Goal: Task Accomplishment & Management: Manage account settings

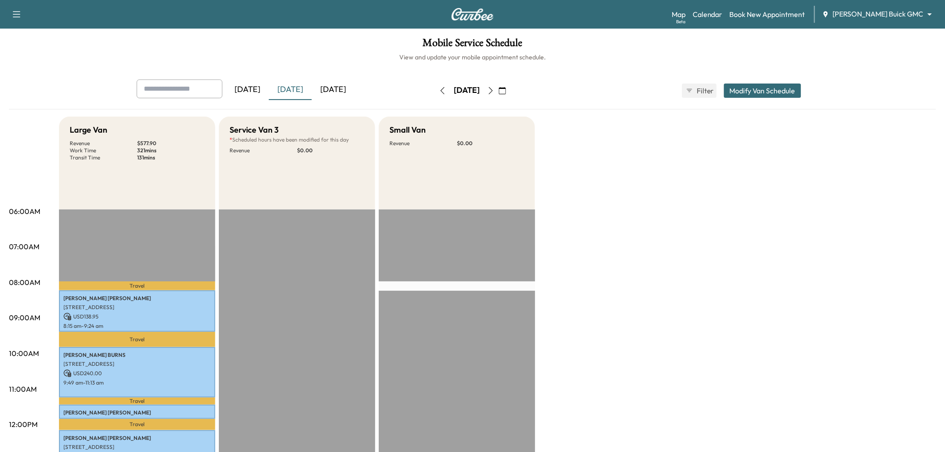
click at [506, 89] on icon "button" at bounding box center [502, 90] width 7 height 7
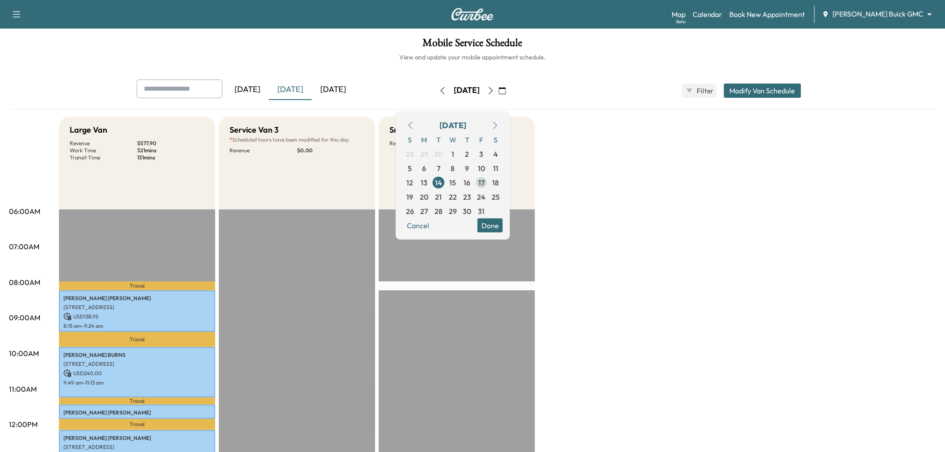
click at [484, 183] on span "17" at bounding box center [481, 182] width 6 height 11
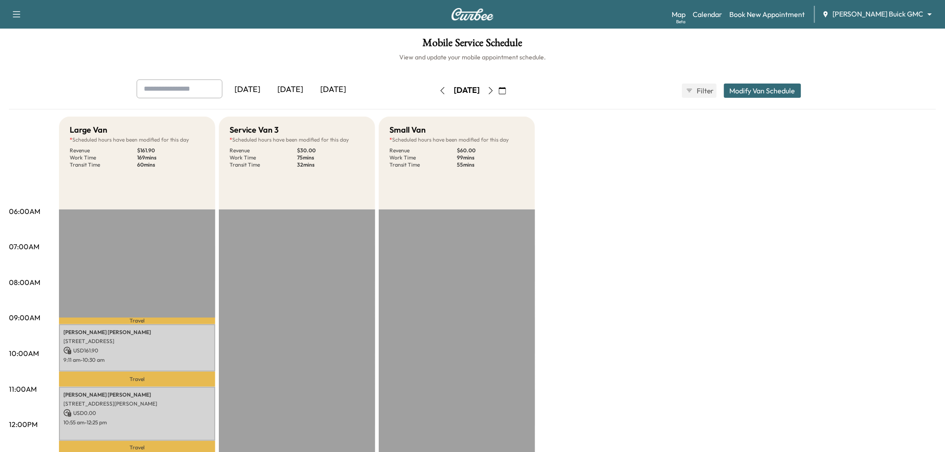
click at [658, 275] on div "Large Van * Scheduled hours have been modified for this day Revenue $ 161.90 Wo…" at bounding box center [497, 452] width 877 height 670
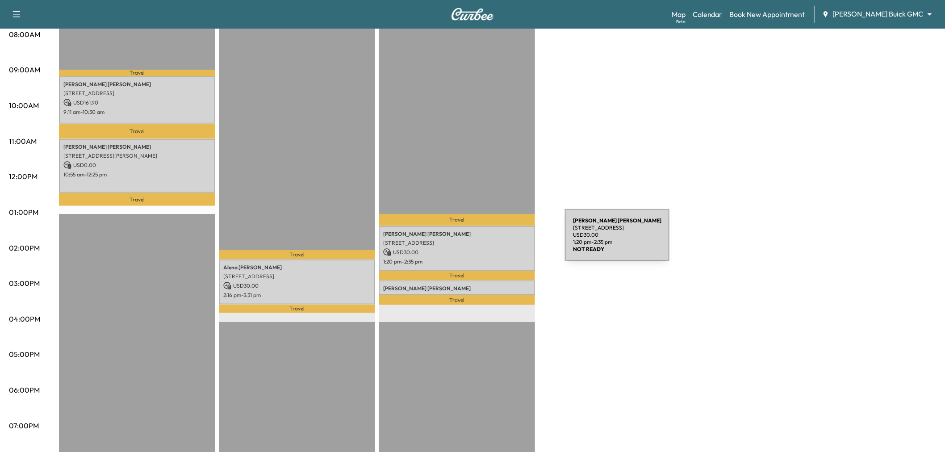
scroll to position [198, 0]
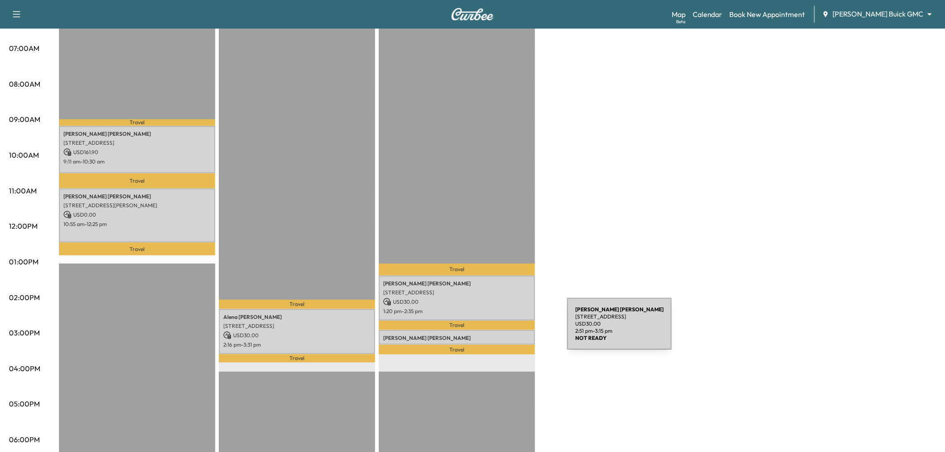
click at [501, 335] on p "[PERSON_NAME]" at bounding box center [456, 337] width 147 height 7
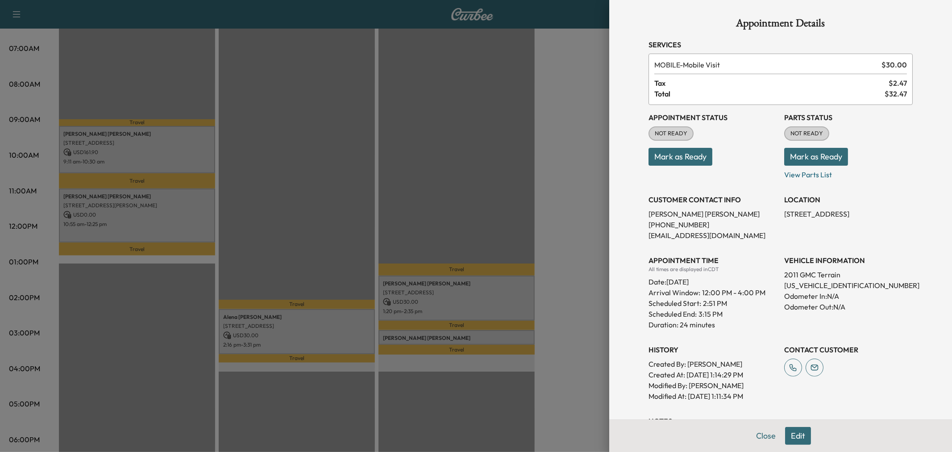
click at [499, 335] on div at bounding box center [476, 226] width 952 height 452
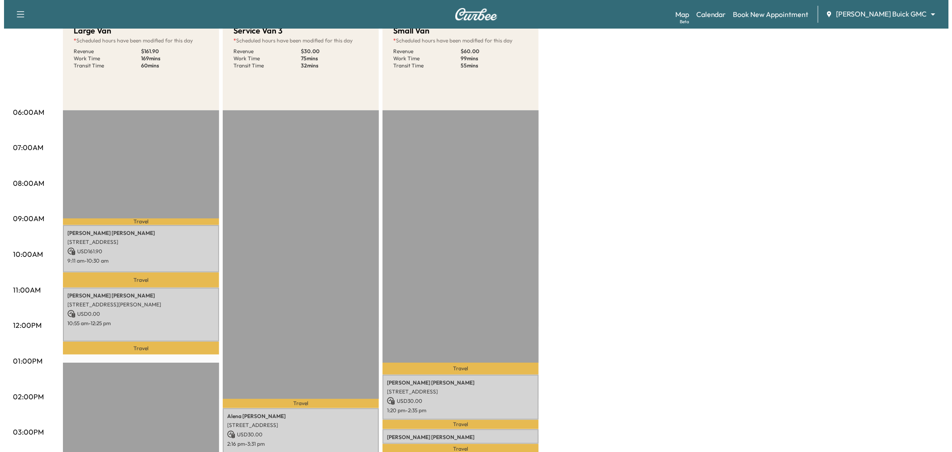
scroll to position [50, 0]
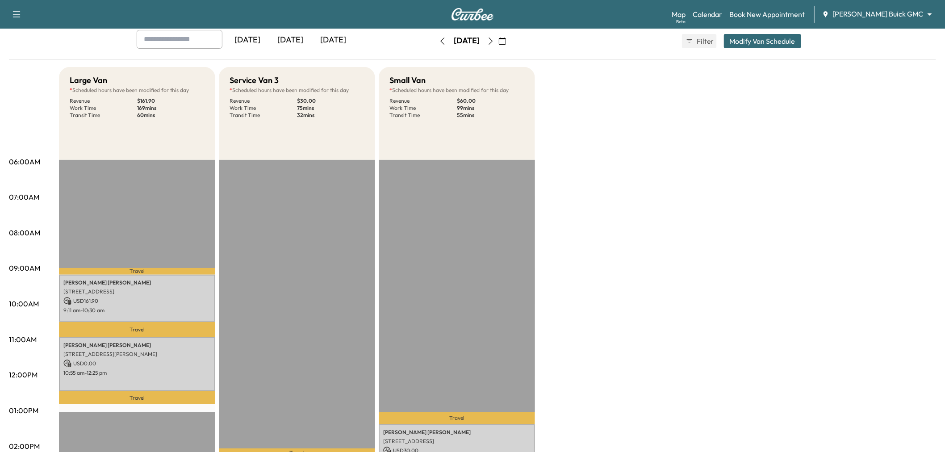
click at [776, 45] on button "Modify Van Schedule" at bounding box center [762, 41] width 77 height 14
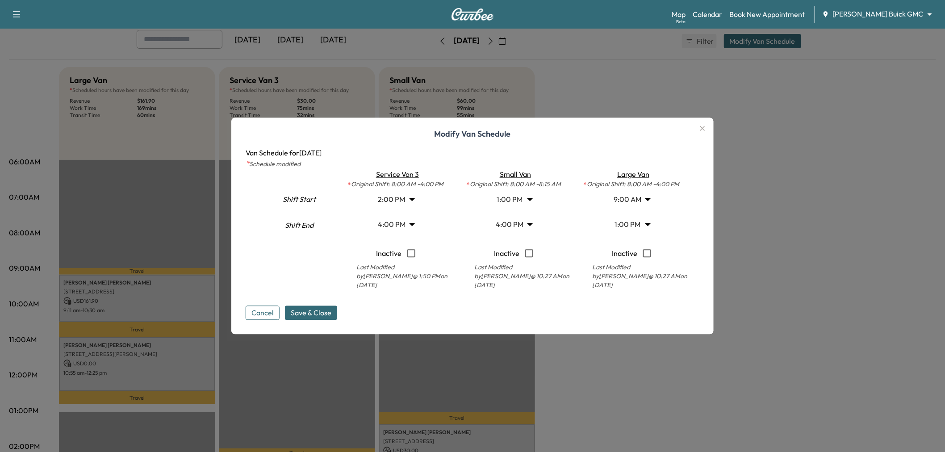
click at [635, 220] on body "Support Log Out Map Beta Calendar Book New Appointment [PERSON_NAME] Buick GMC …" at bounding box center [472, 176] width 945 height 452
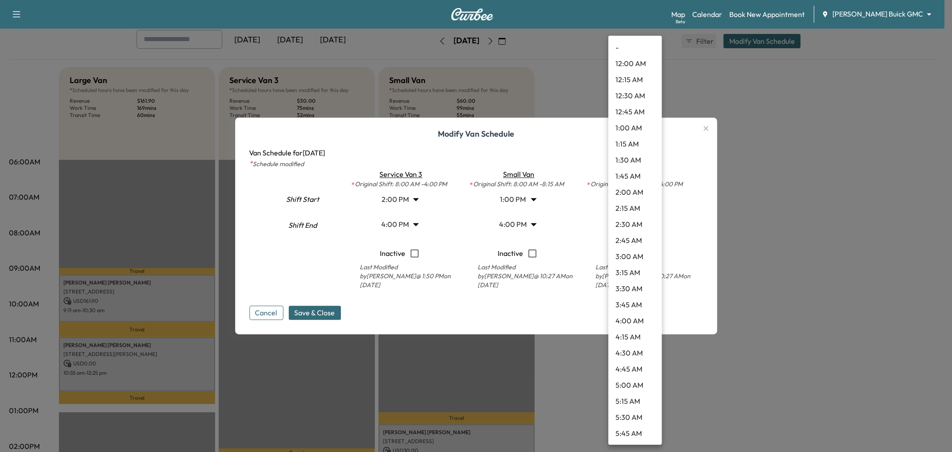
scroll to position [658, 0]
drag, startPoint x: 634, startPoint y: 432, endPoint x: 623, endPoint y: 412, distance: 23.0
click at [634, 433] on li "4:00 PM" at bounding box center [635, 433] width 54 height 16
type input "**"
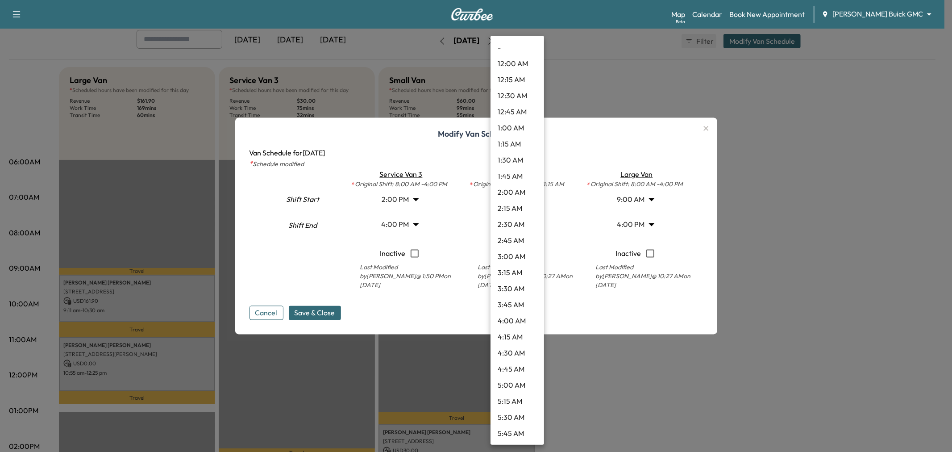
click at [521, 221] on body "Support Log Out Map Beta Calendar Book New Appointment [PERSON_NAME] Buick GMC …" at bounding box center [476, 176] width 952 height 452
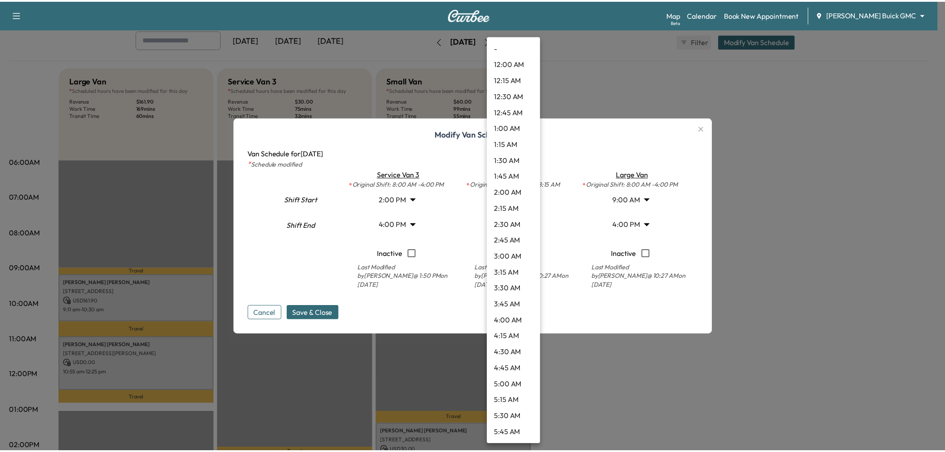
scroll to position [851, 0]
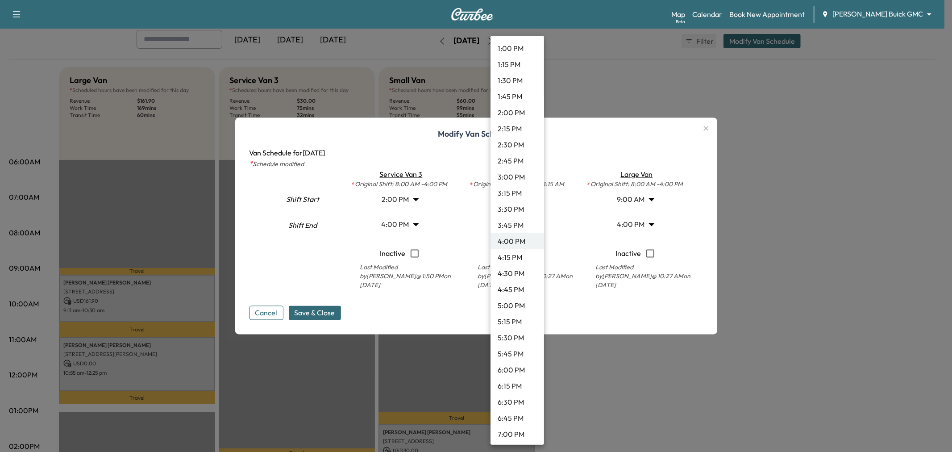
click at [520, 59] on li "1:15 PM" at bounding box center [518, 64] width 54 height 16
type input "*****"
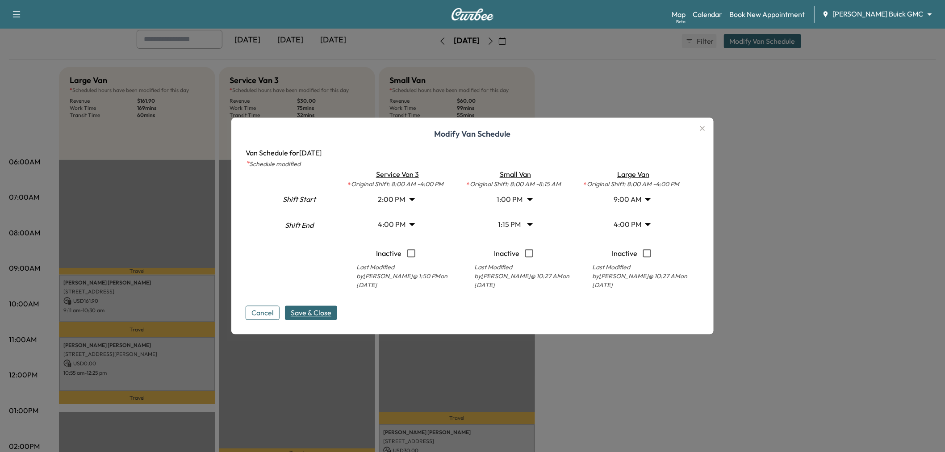
click at [326, 315] on span "Save & Close" at bounding box center [311, 313] width 41 height 11
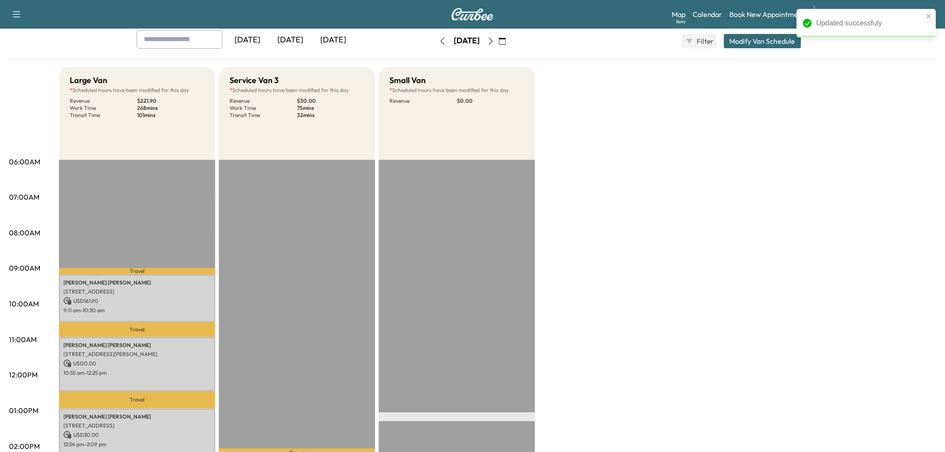
click at [651, 270] on div "Large Van * Scheduled hours have been modified for this day Revenue $ 221.90 Wo…" at bounding box center [497, 402] width 877 height 670
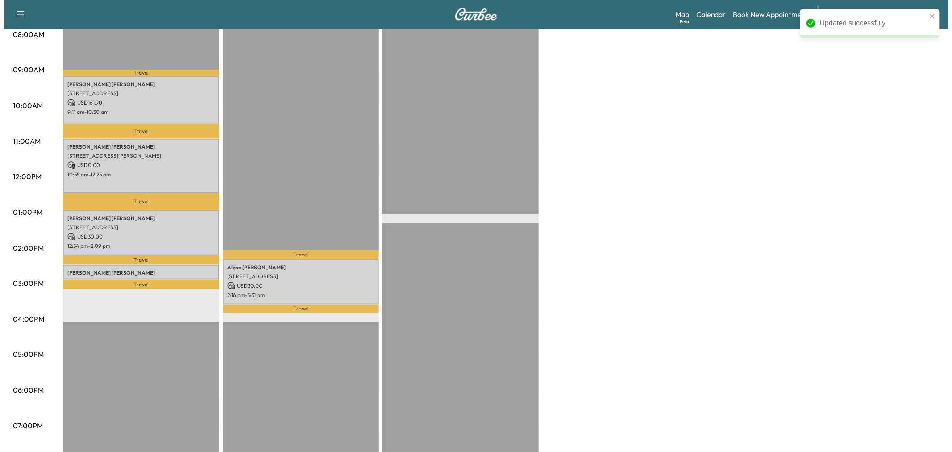
scroll to position [149, 0]
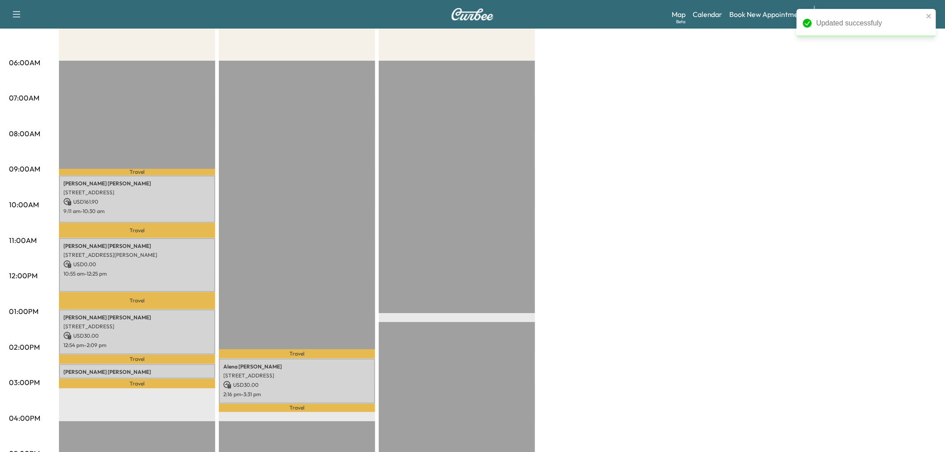
click at [595, 274] on div "Large Van * Scheduled hours have been modified for this day Revenue $ 221.90 Wo…" at bounding box center [497, 303] width 877 height 670
click at [182, 364] on div "[PERSON_NAME] [STREET_ADDRESS] USD 30.00 2:25 pm - 2:49 pm" at bounding box center [137, 371] width 156 height 14
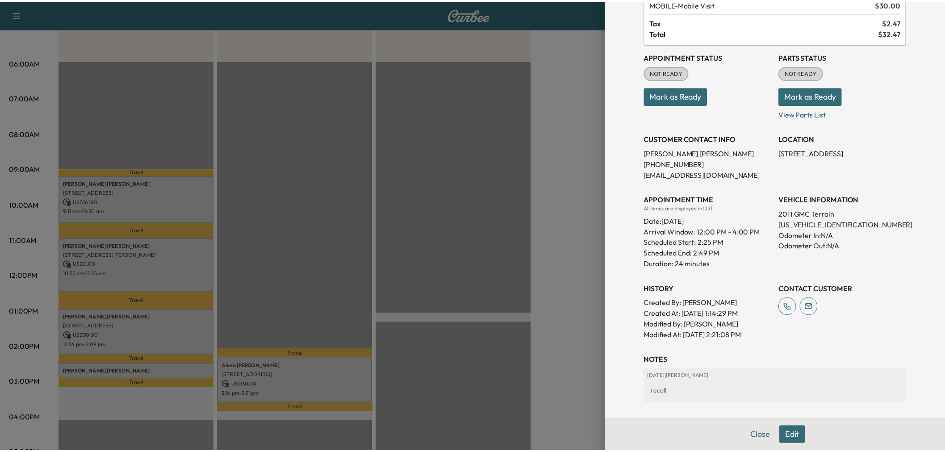
scroll to position [0, 0]
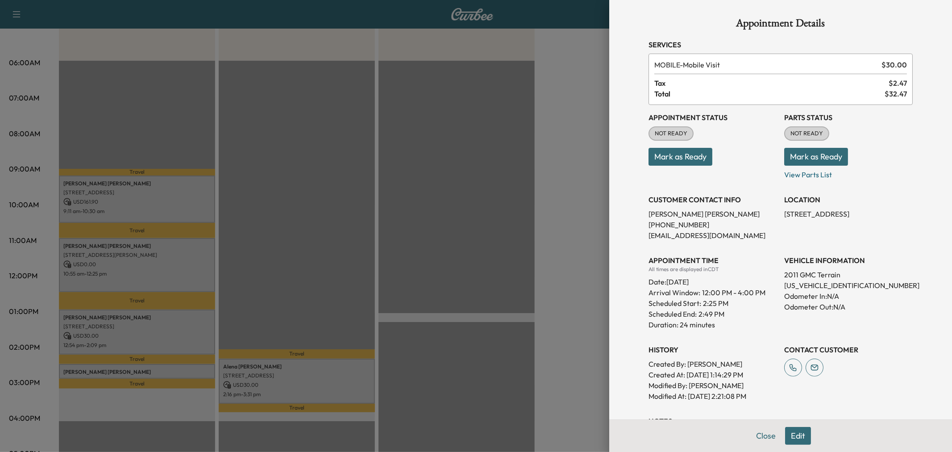
click at [542, 213] on div at bounding box center [476, 226] width 952 height 452
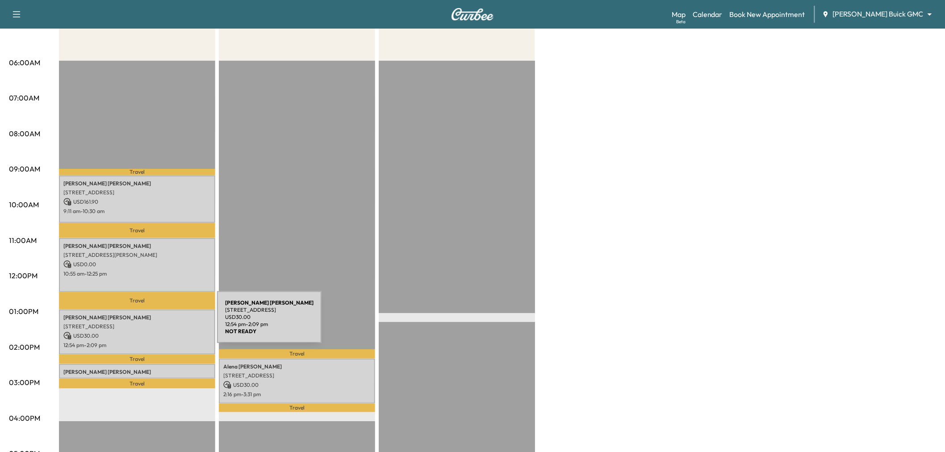
click at [150, 323] on p "[STREET_ADDRESS]" at bounding box center [136, 326] width 147 height 7
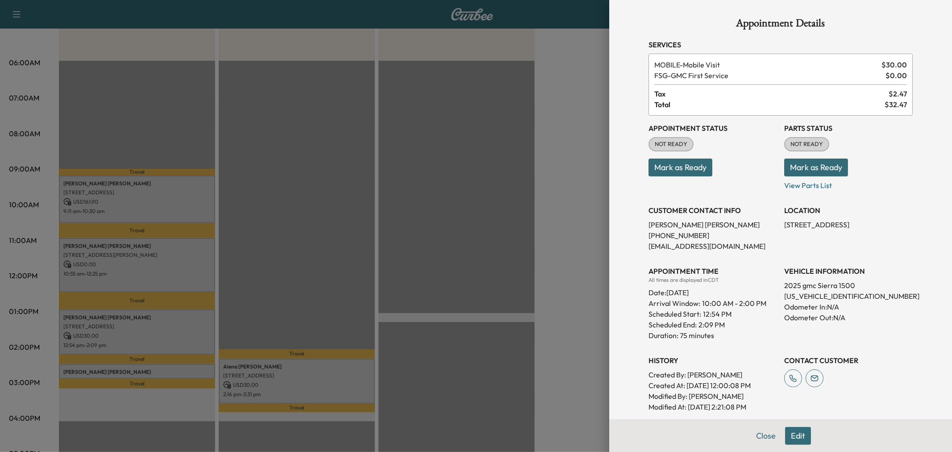
click at [154, 275] on div at bounding box center [476, 226] width 952 height 452
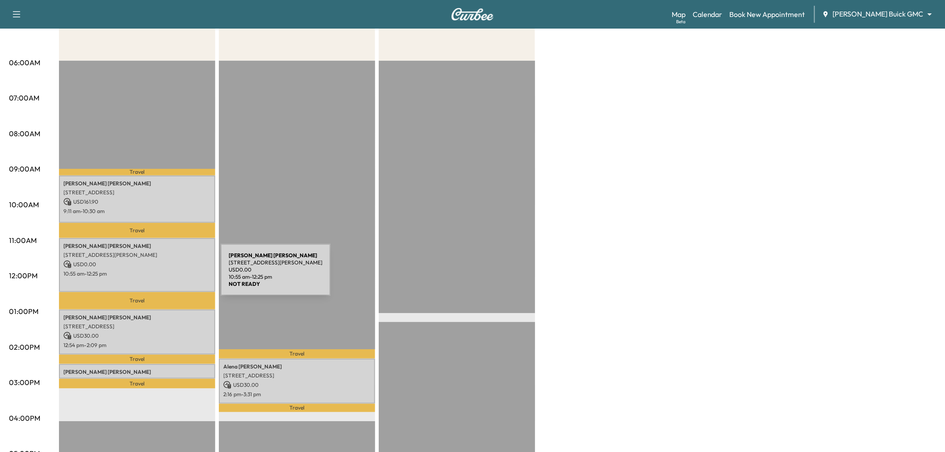
click at [154, 275] on div "[PERSON_NAME] [STREET_ADDRESS][PERSON_NAME] USD 0.00 10:55 am - 12:25 pm" at bounding box center [137, 265] width 156 height 54
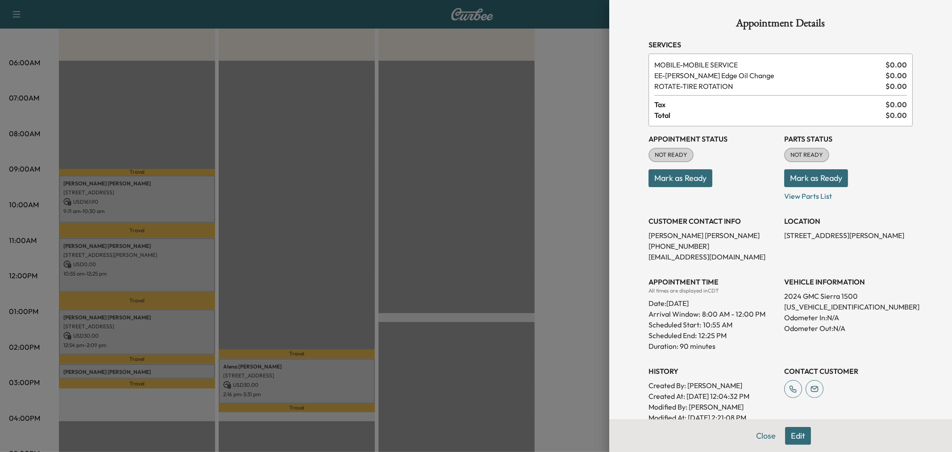
click at [157, 200] on div at bounding box center [476, 226] width 952 height 452
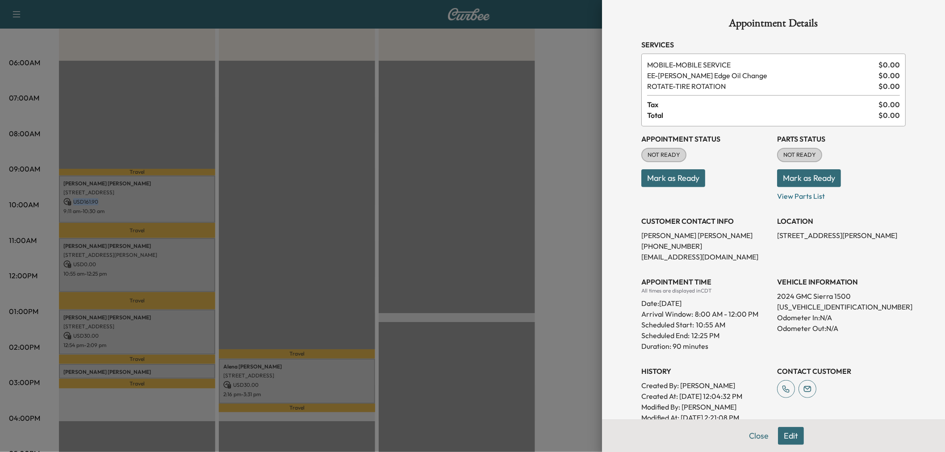
click at [157, 200] on p "USD 161.90" at bounding box center [136, 202] width 147 height 8
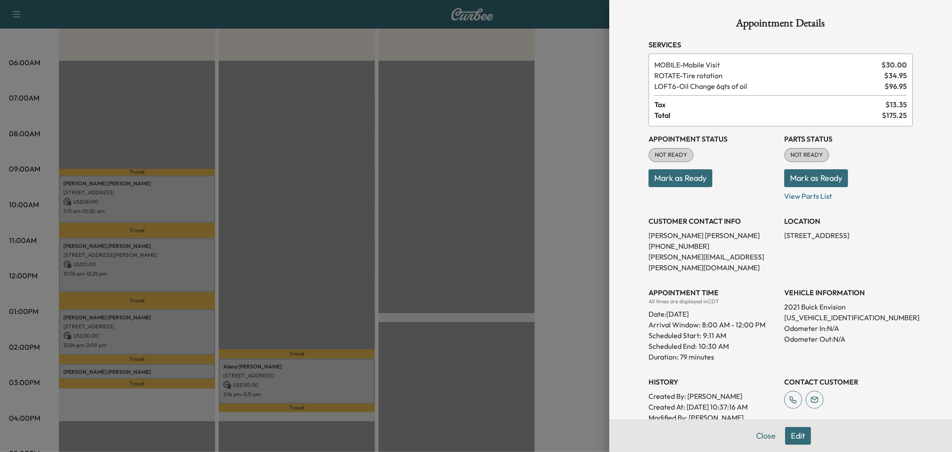
click at [157, 200] on div at bounding box center [476, 226] width 952 height 452
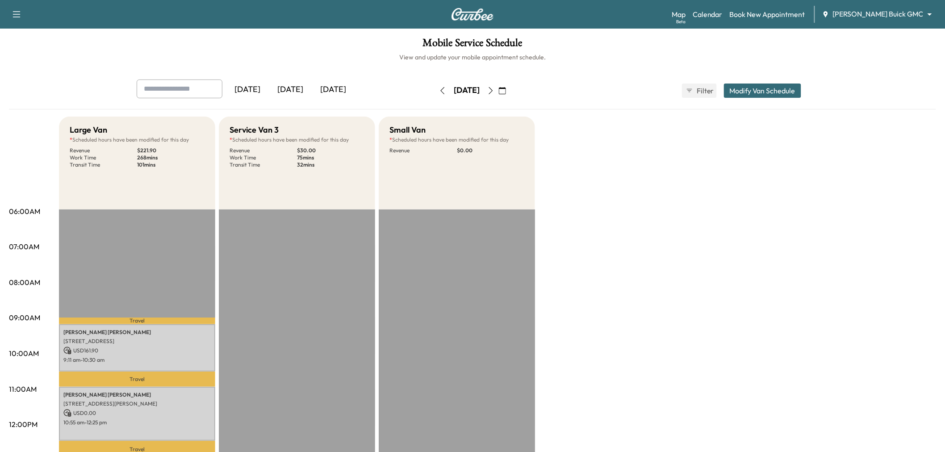
click at [756, 91] on button "Modify Van Schedule" at bounding box center [762, 90] width 77 height 14
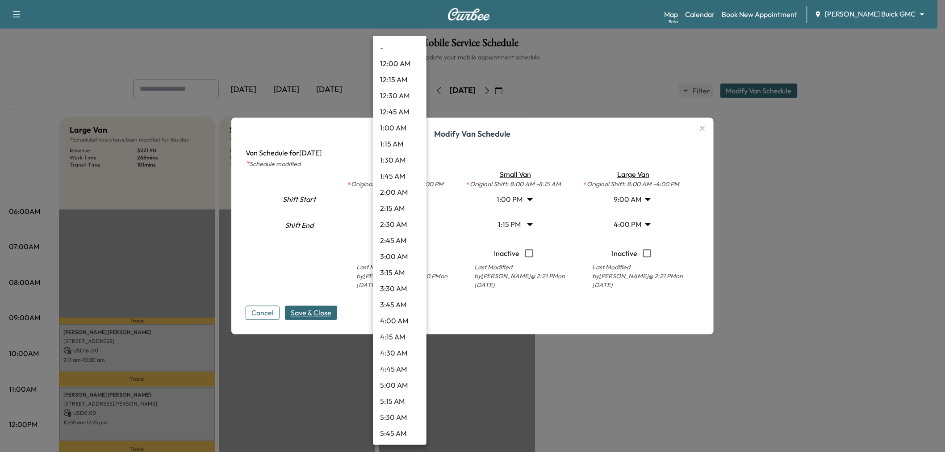
click at [402, 225] on body "Support Log Out Map Beta Calendar Book New Appointment [PERSON_NAME] Buick GMC …" at bounding box center [472, 226] width 945 height 452
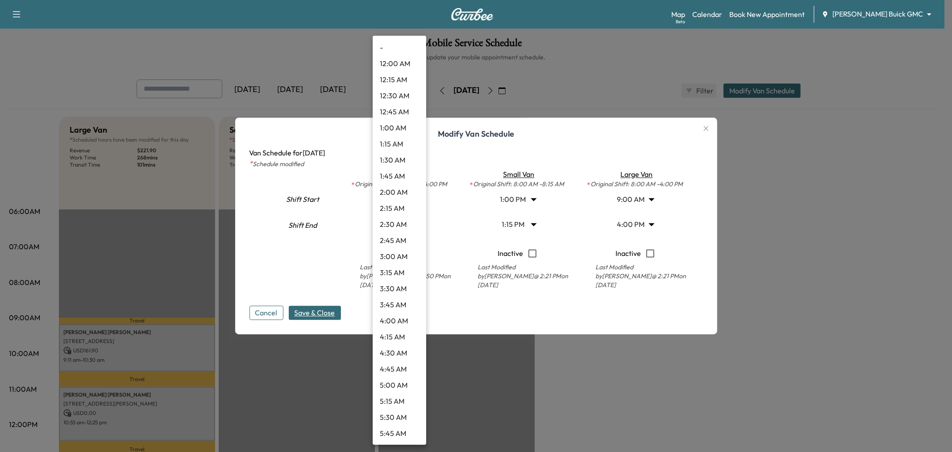
scroll to position [851, 0]
click at [450, 215] on div at bounding box center [476, 226] width 952 height 452
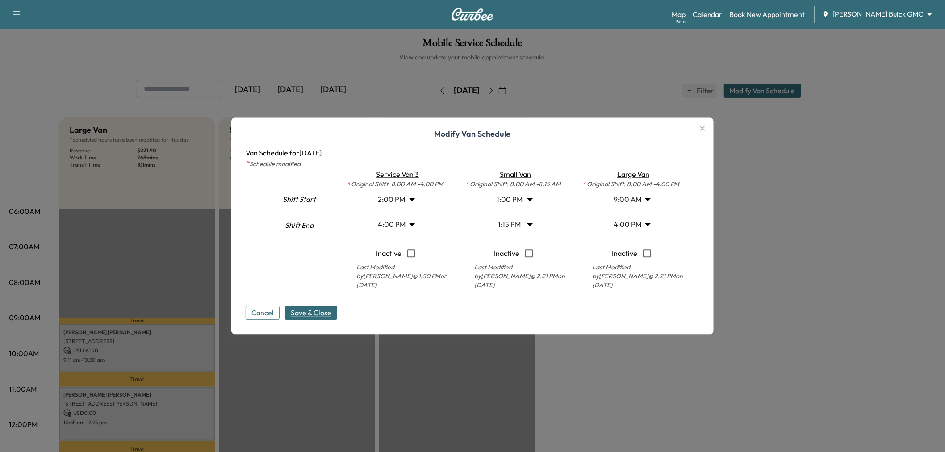
click at [634, 223] on body "Support Log Out Map Beta Calendar Book New Appointment [PERSON_NAME] Buick GMC …" at bounding box center [472, 226] width 945 height 452
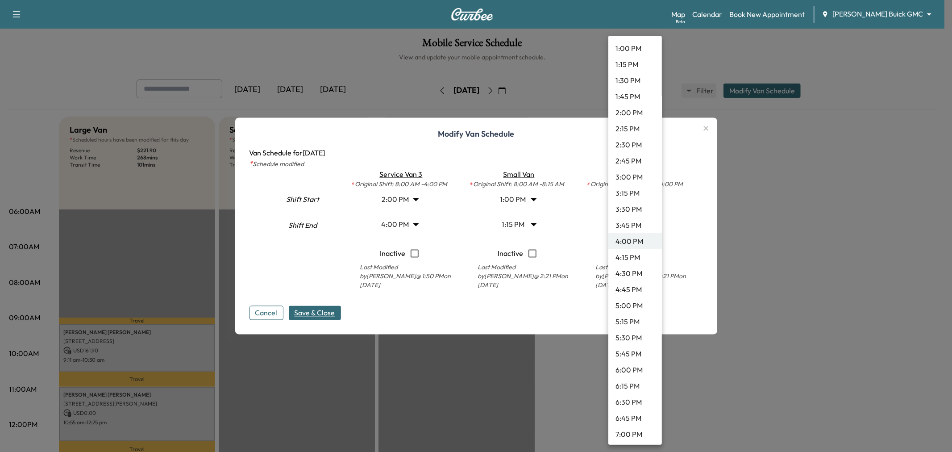
click at [636, 196] on li "3:15 PM" at bounding box center [635, 193] width 54 height 16
type input "*****"
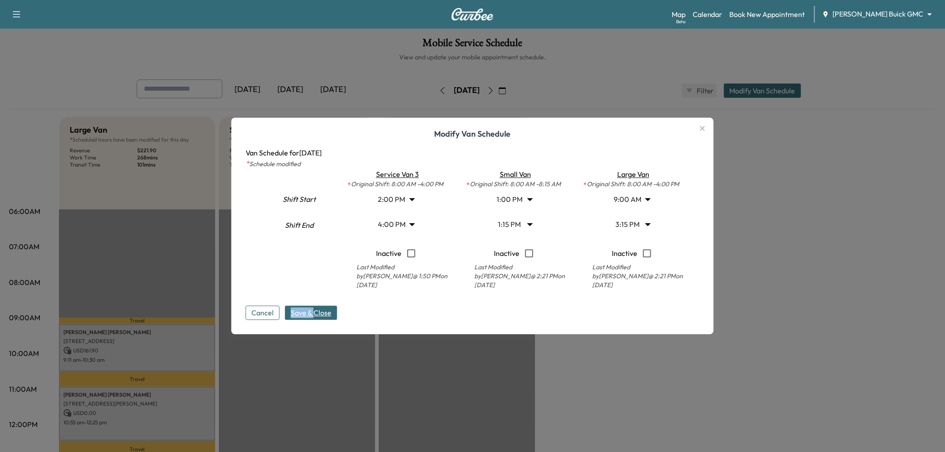
click at [319, 306] on div "Cancel Save & Close" at bounding box center [473, 306] width 454 height 29
click at [319, 312] on span "Save & Close" at bounding box center [311, 313] width 41 height 11
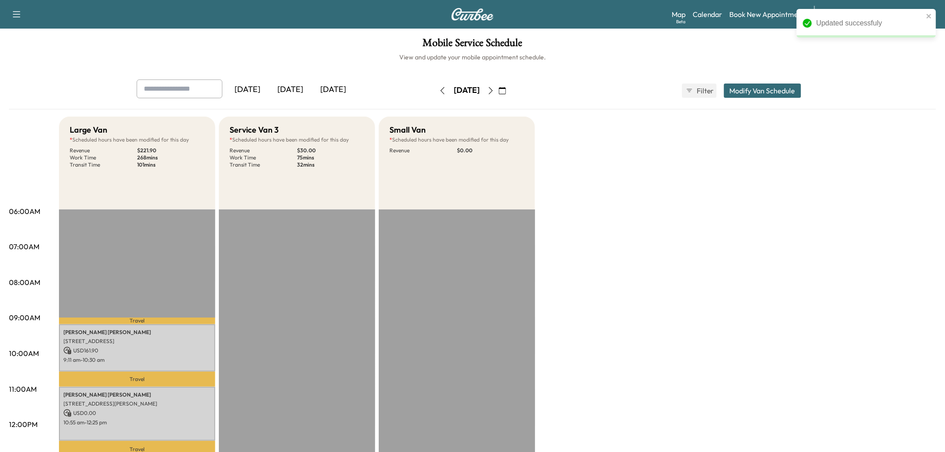
click at [652, 280] on div "Large Van * Scheduled hours have been modified for this day Revenue $ 221.90 Wo…" at bounding box center [497, 452] width 877 height 670
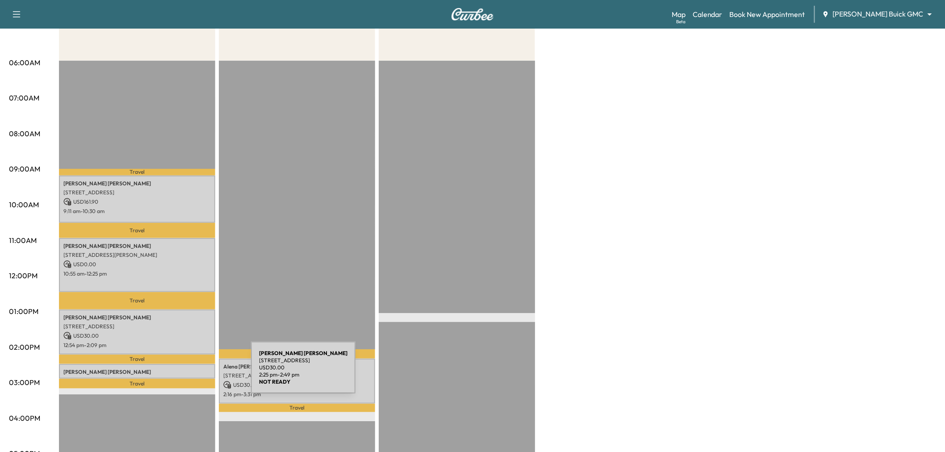
click at [184, 377] on p "[STREET_ADDRESS]" at bounding box center [136, 380] width 147 height 7
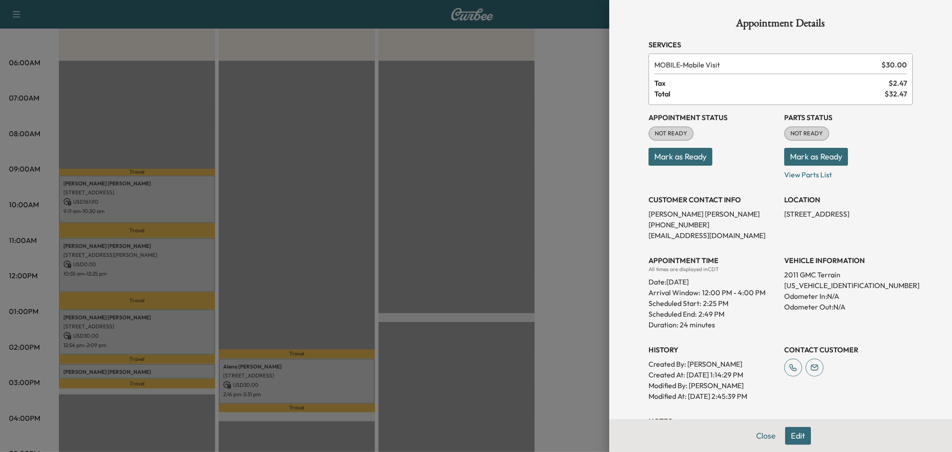
click at [187, 368] on div at bounding box center [476, 226] width 952 height 452
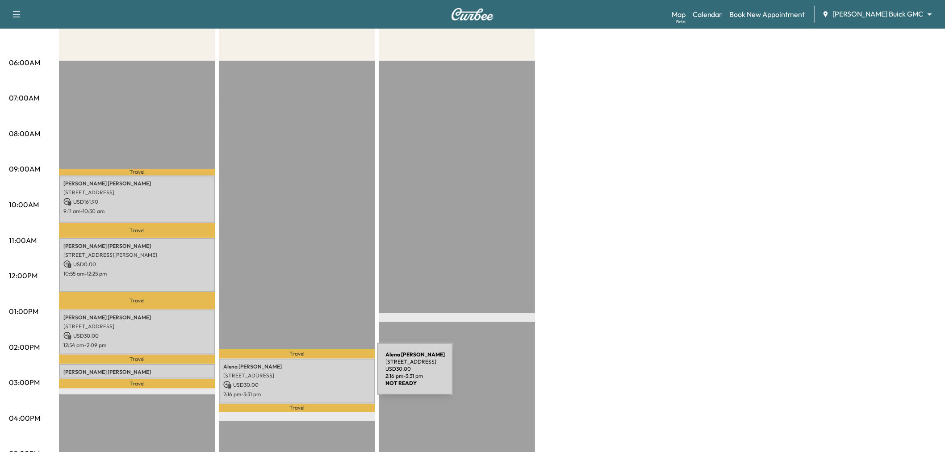
click at [316, 374] on p "[STREET_ADDRESS]" at bounding box center [296, 375] width 147 height 7
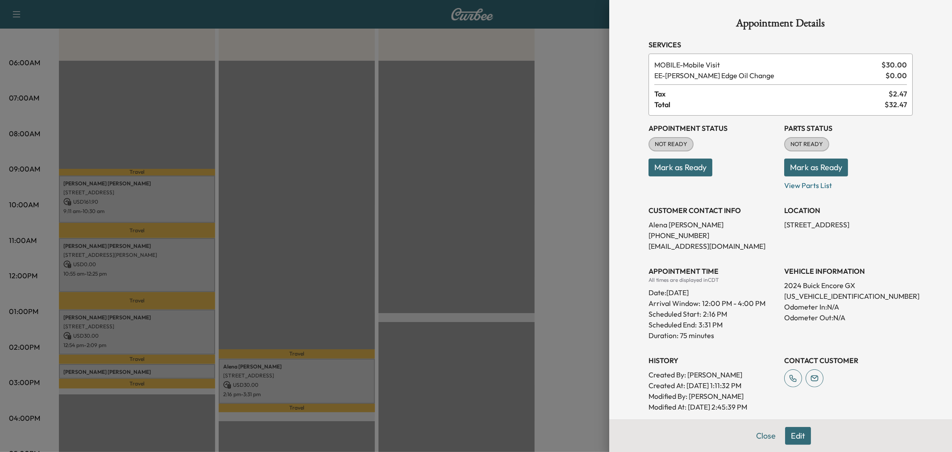
click at [316, 374] on div at bounding box center [476, 226] width 952 height 452
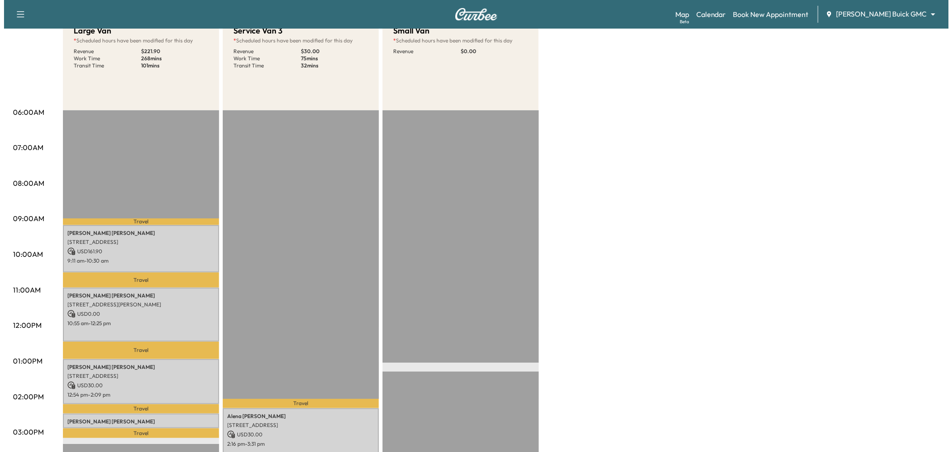
scroll to position [50, 0]
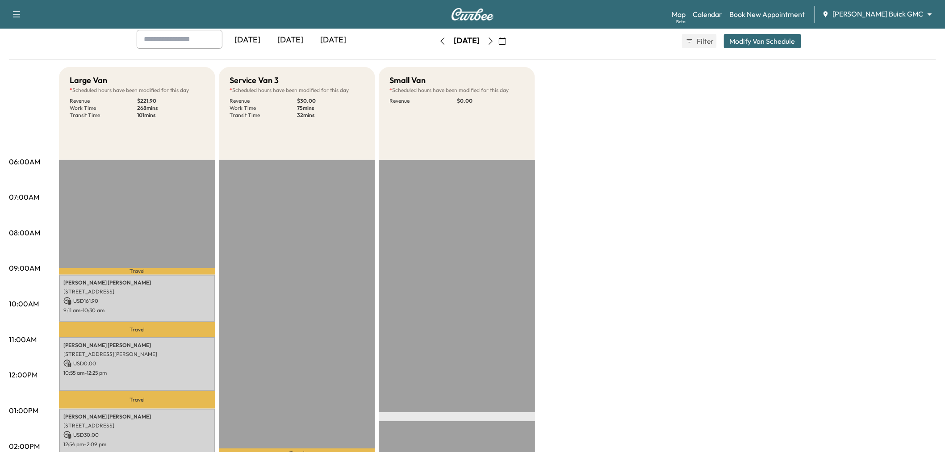
click at [767, 37] on button "Modify Van Schedule" at bounding box center [762, 41] width 77 height 14
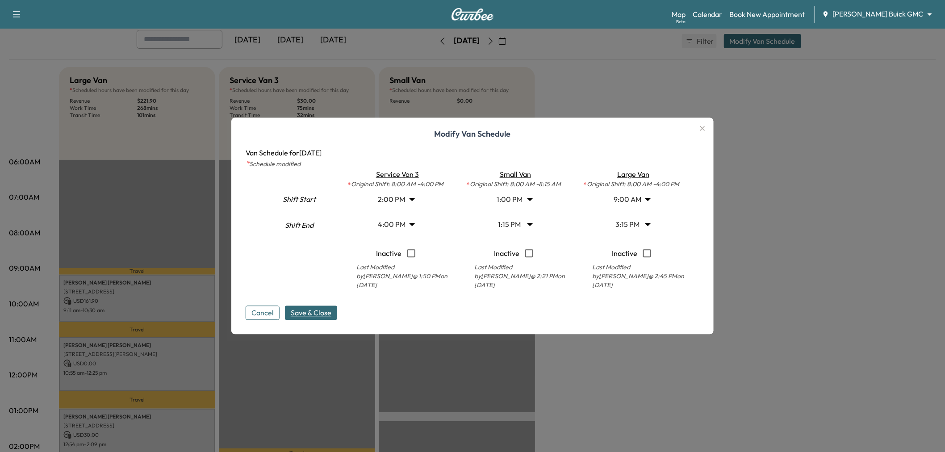
click at [402, 201] on body "Support Log Out Map Beta Calendar Book New Appointment [PERSON_NAME] Buick GMC …" at bounding box center [472, 176] width 945 height 452
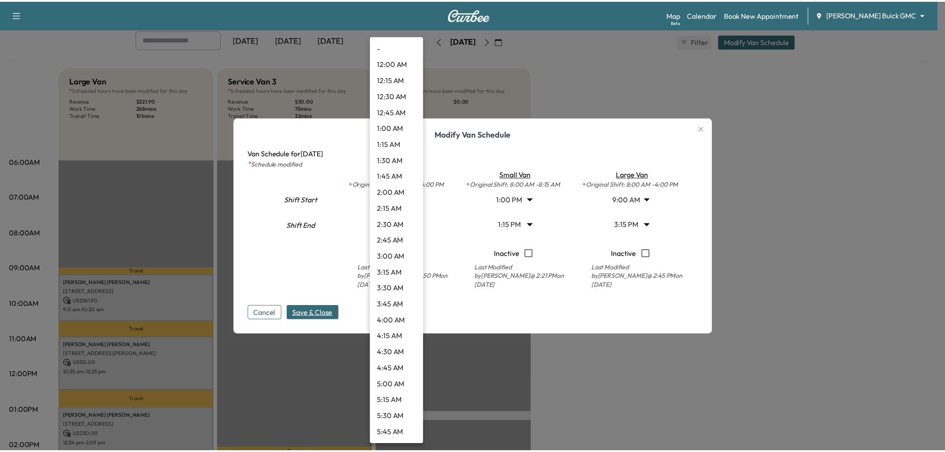
scroll to position [722, 0]
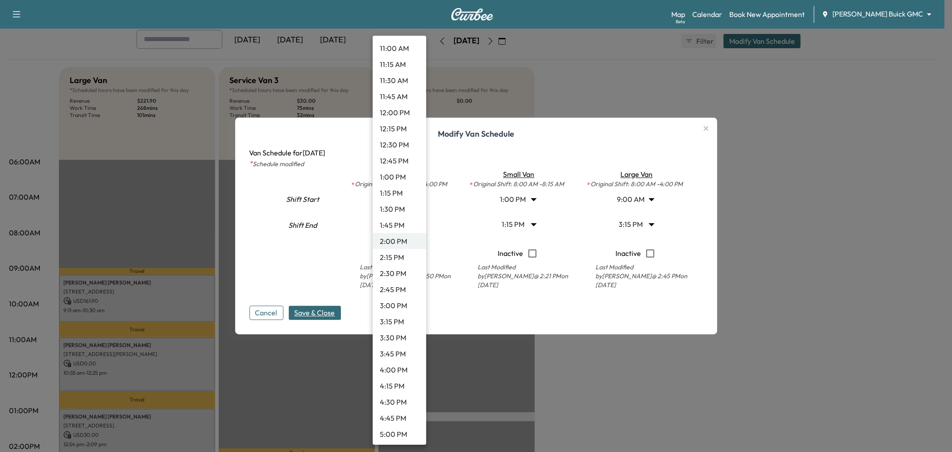
click at [392, 207] on li "1:30 PM" at bounding box center [400, 209] width 54 height 16
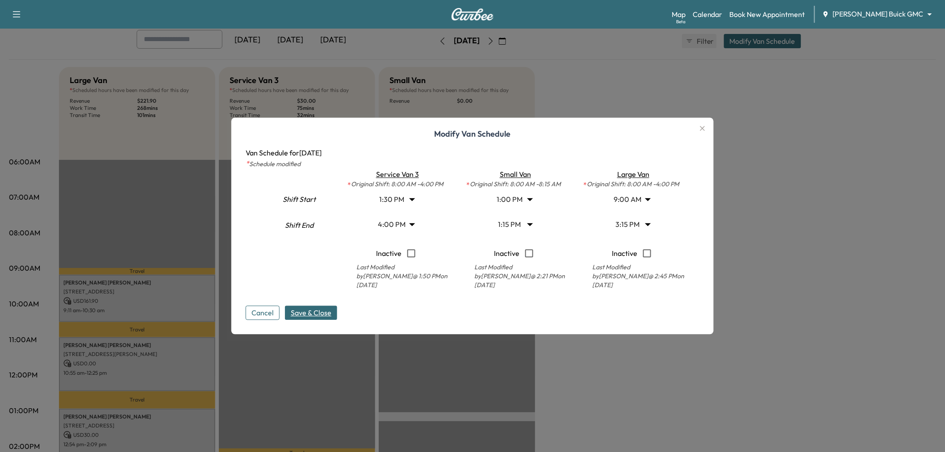
click at [331, 312] on span "Save & Close" at bounding box center [311, 313] width 41 height 11
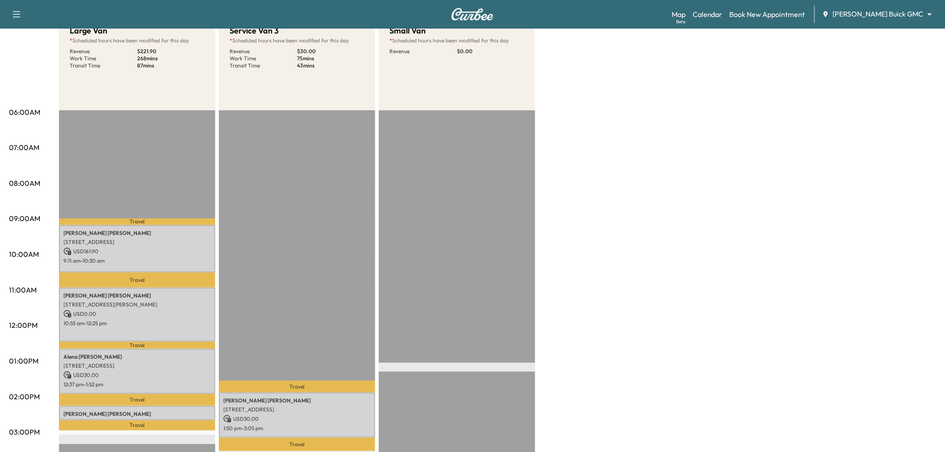
scroll to position [248, 0]
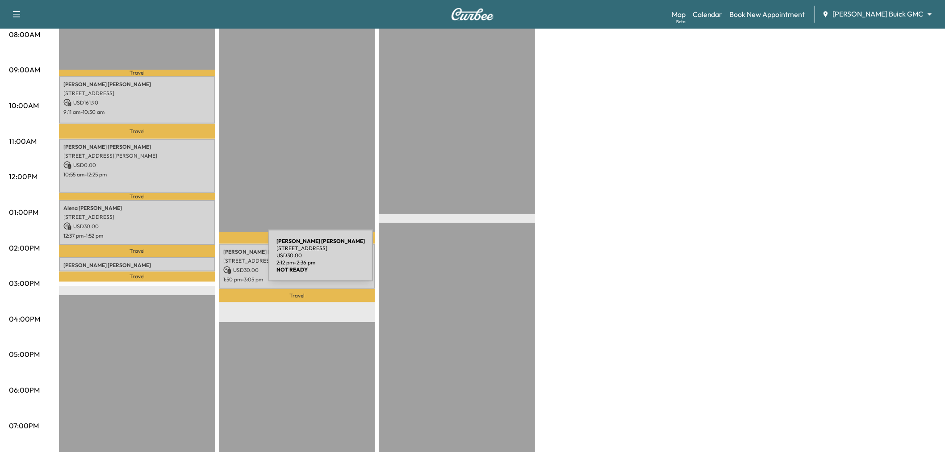
click at [193, 262] on p "[PERSON_NAME]" at bounding box center [136, 265] width 147 height 7
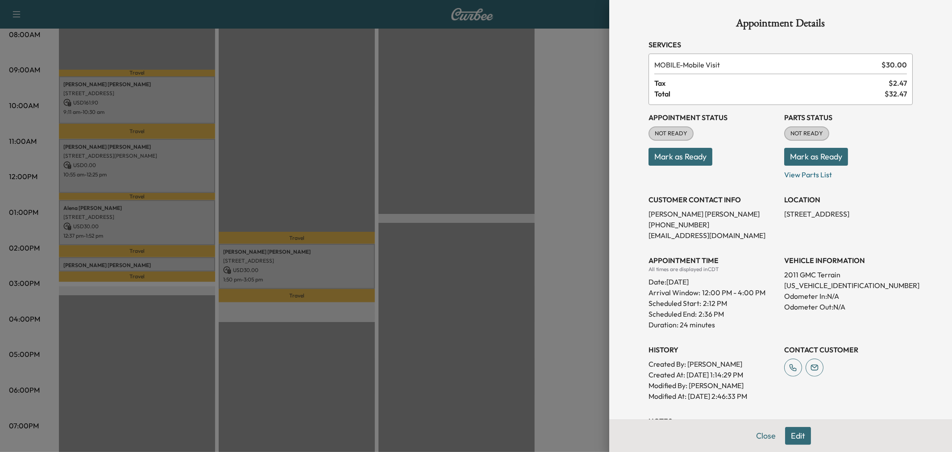
click at [193, 262] on div at bounding box center [476, 226] width 952 height 452
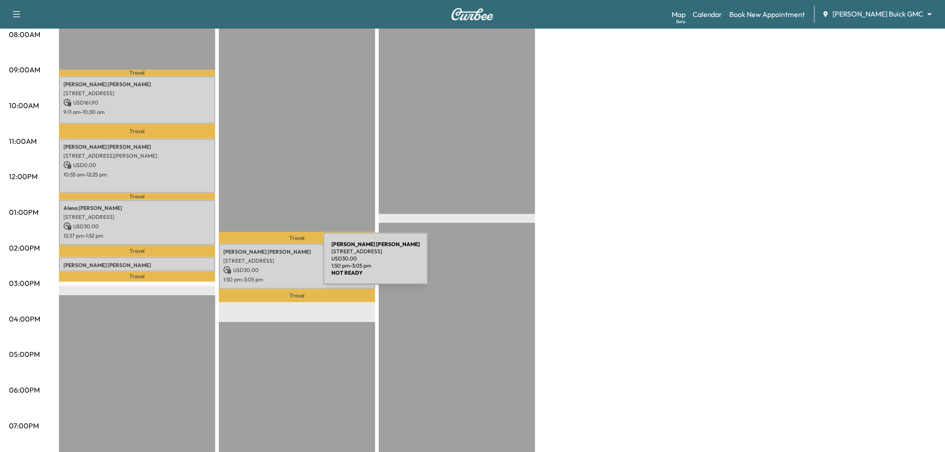
click at [256, 266] on p "USD 30.00" at bounding box center [296, 270] width 147 height 8
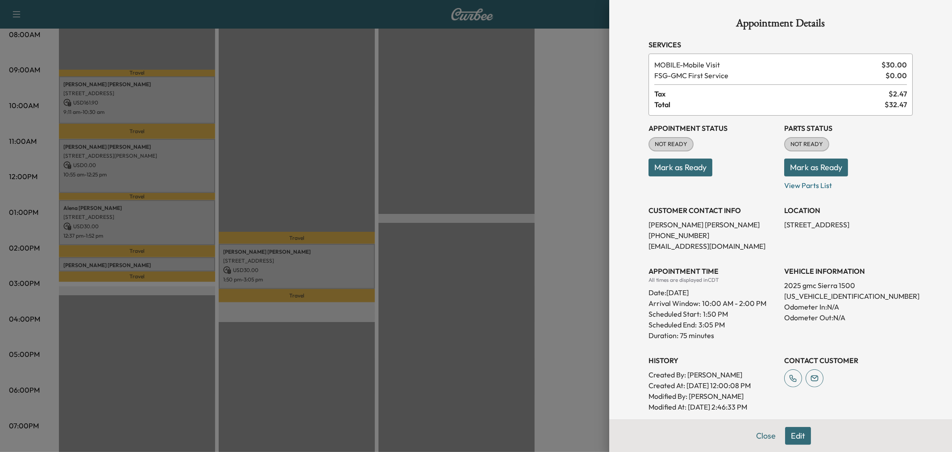
click at [258, 264] on div at bounding box center [476, 226] width 952 height 452
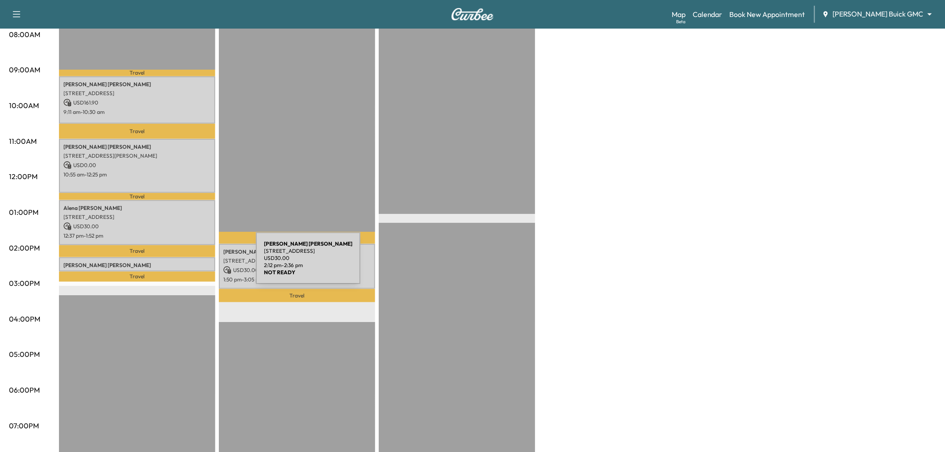
click at [189, 262] on p "[PERSON_NAME]" at bounding box center [136, 265] width 147 height 7
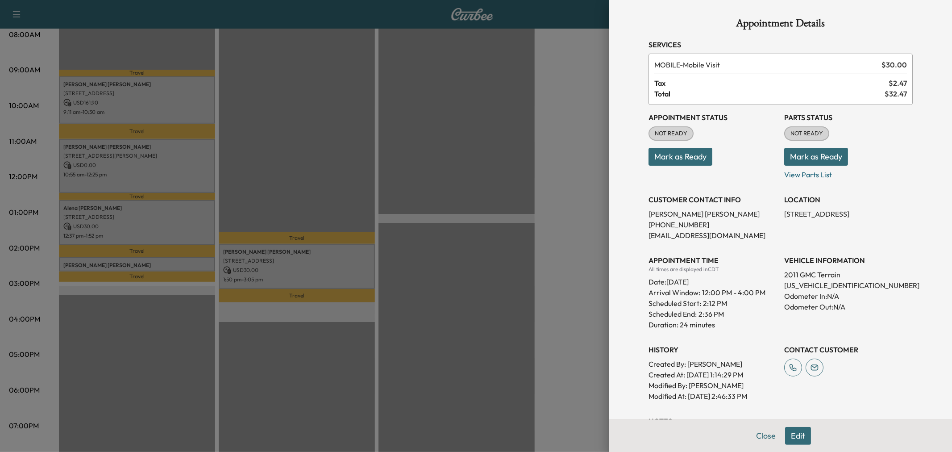
click at [189, 262] on div at bounding box center [476, 226] width 952 height 452
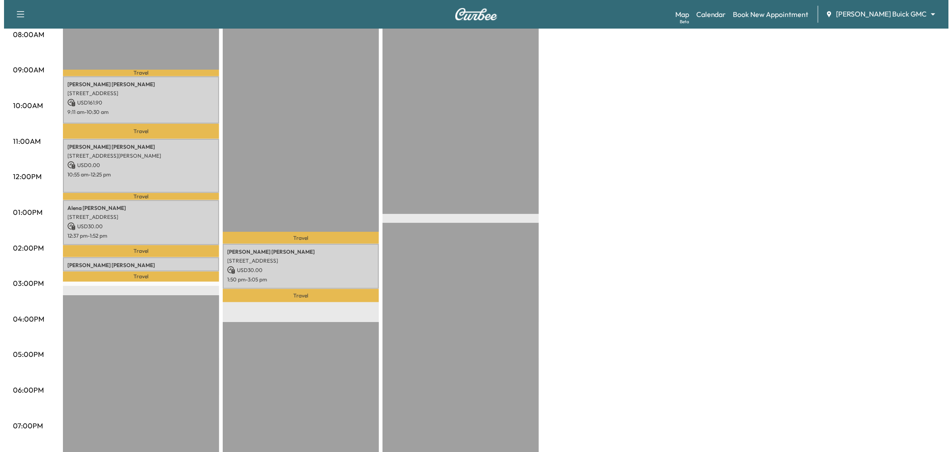
scroll to position [50, 0]
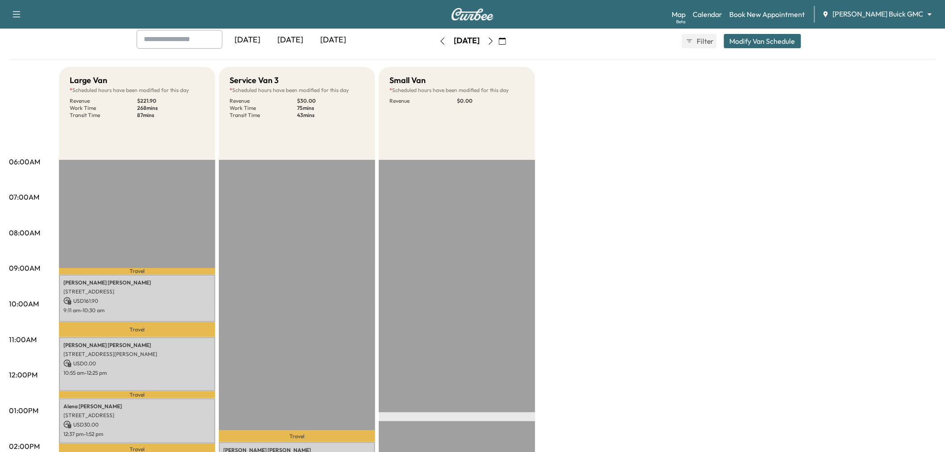
click at [777, 41] on button "Modify Van Schedule" at bounding box center [762, 41] width 77 height 14
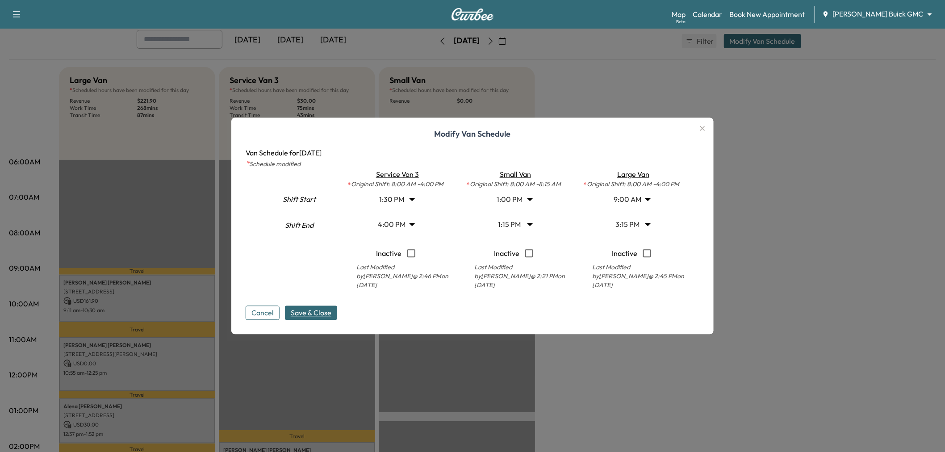
click at [400, 199] on body "Support Log Out Map Beta Calendar Book New Appointment [PERSON_NAME] Buick GMC …" at bounding box center [472, 176] width 945 height 452
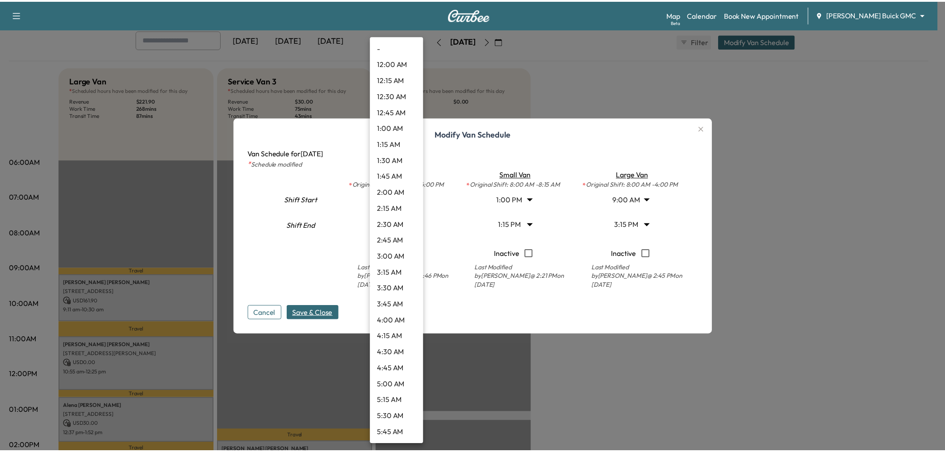
scroll to position [691, 0]
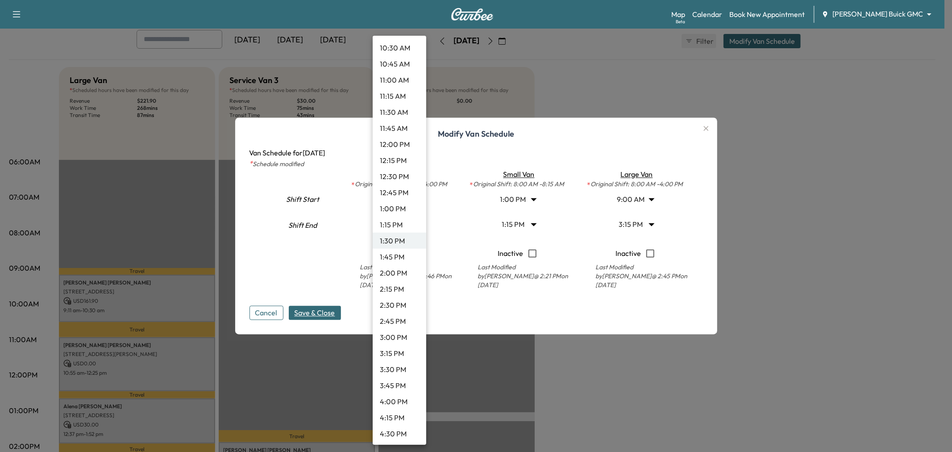
click at [396, 207] on li "1:00 PM" at bounding box center [400, 208] width 54 height 16
type input "**"
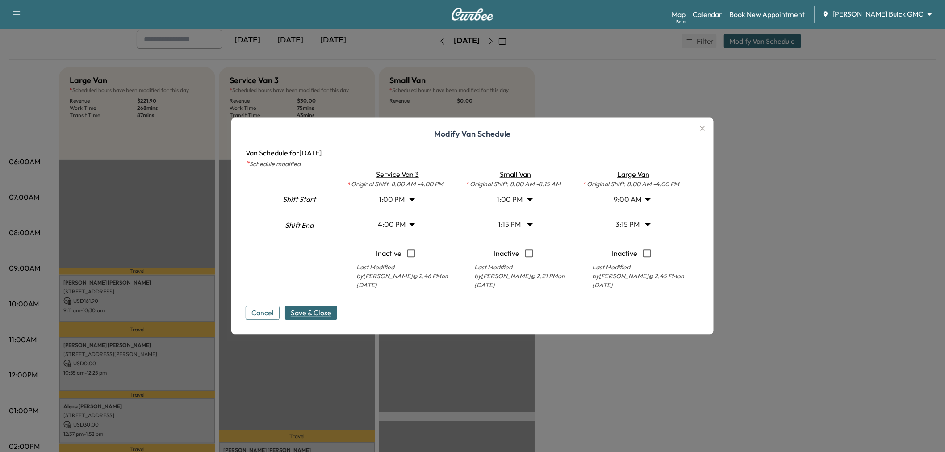
click at [313, 311] on span "Save & Close" at bounding box center [311, 313] width 41 height 11
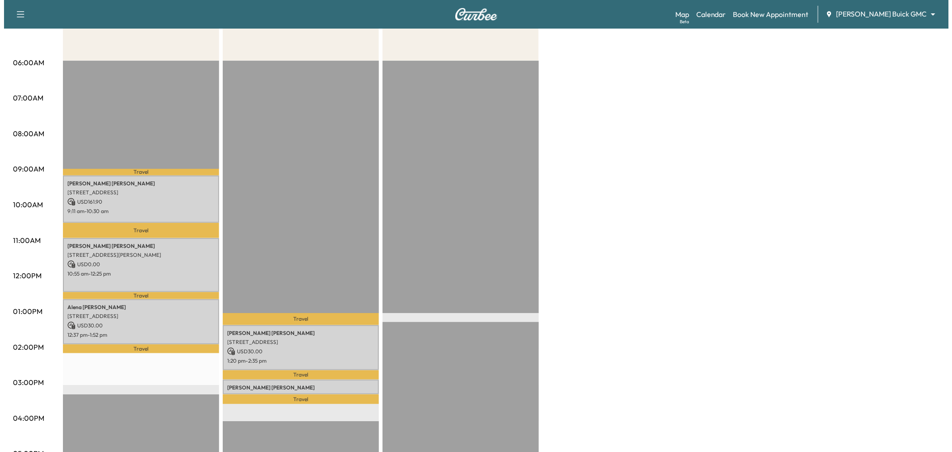
scroll to position [50, 0]
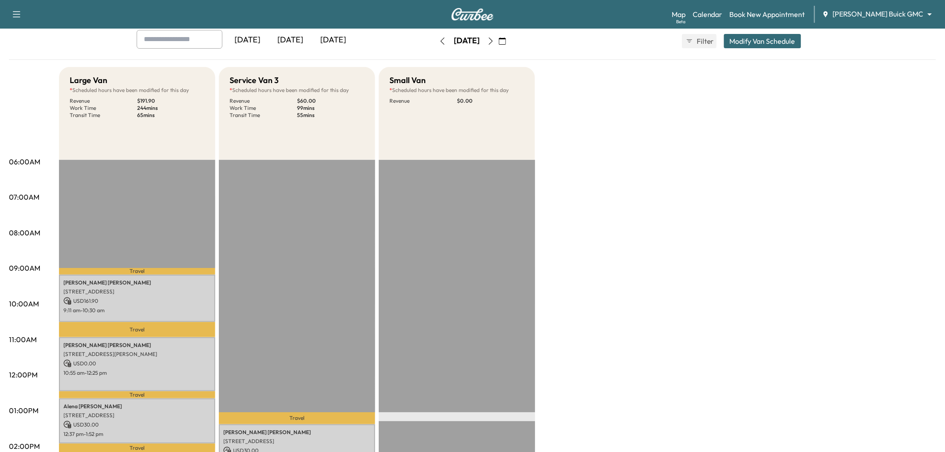
click at [753, 41] on button "Modify Van Schedule" at bounding box center [762, 41] width 77 height 14
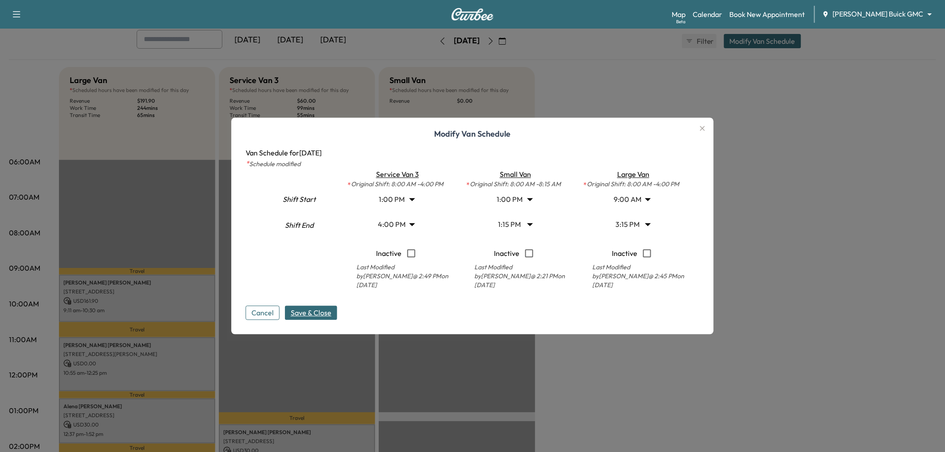
click at [631, 225] on body "Support Log Out Map Beta Calendar Book New Appointment [PERSON_NAME] Buick GMC …" at bounding box center [472, 176] width 945 height 452
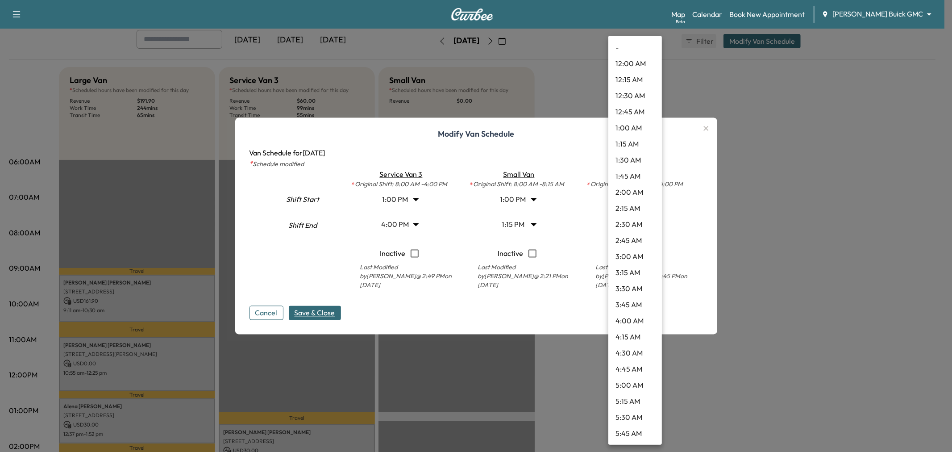
scroll to position [803, 0]
click at [636, 175] on li "2:15 PM" at bounding box center [635, 177] width 54 height 16
type input "*****"
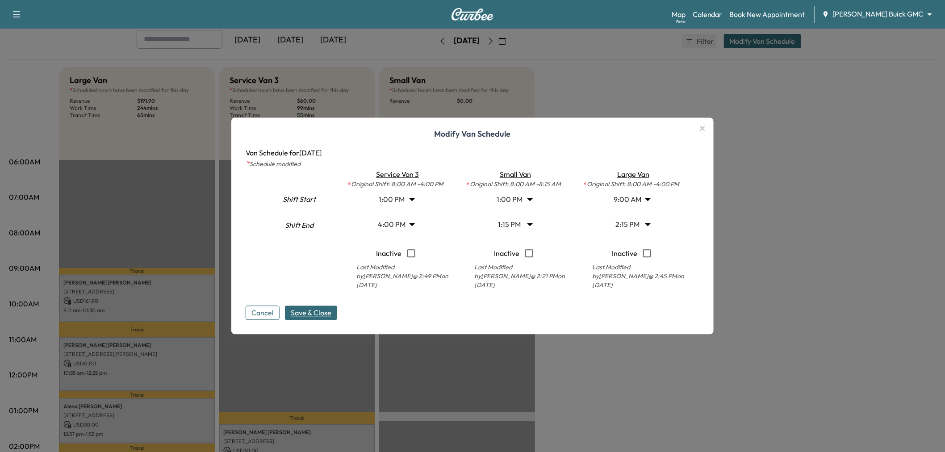
click at [401, 200] on body "Support Log Out Map Beta Calendar Book New Appointment [PERSON_NAME] Buick GMC …" at bounding box center [472, 176] width 945 height 452
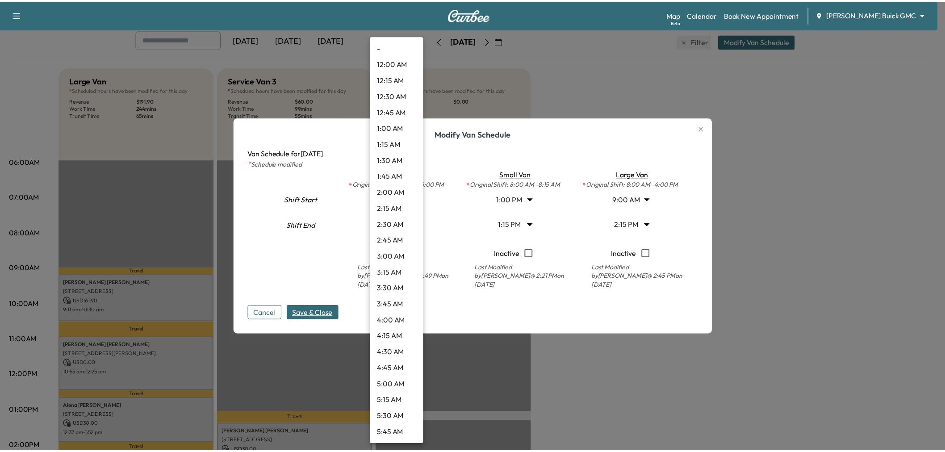
scroll to position [658, 0]
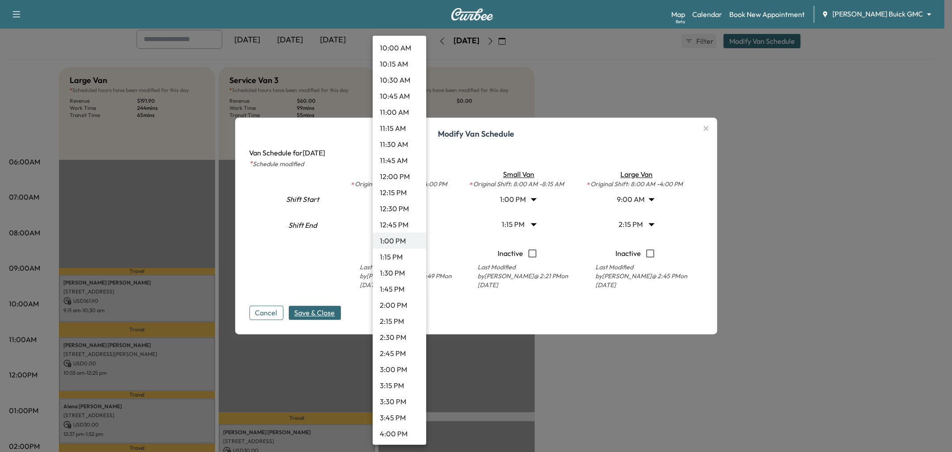
click at [395, 250] on li "1:15 PM" at bounding box center [400, 257] width 54 height 16
type input "*****"
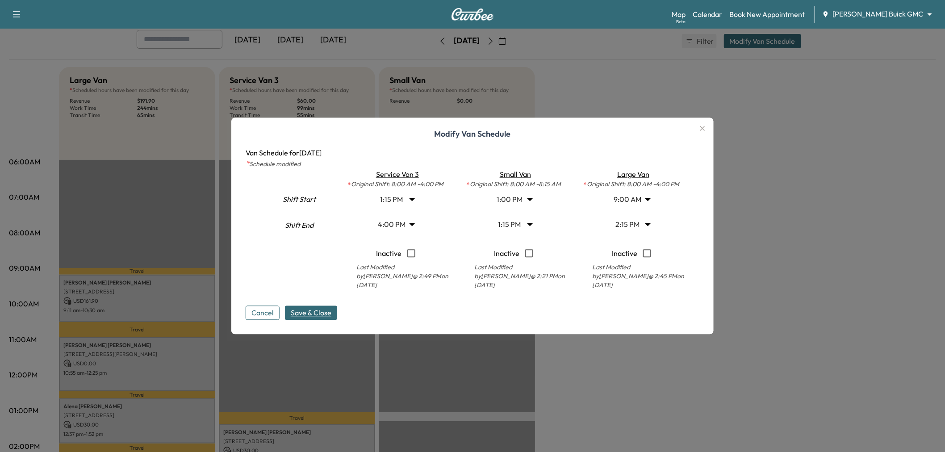
click at [314, 309] on span "Save & Close" at bounding box center [311, 313] width 41 height 11
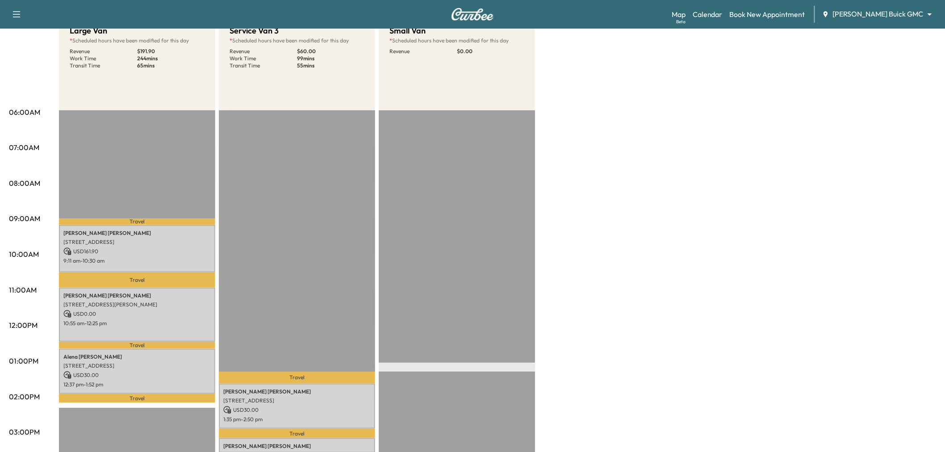
scroll to position [0, 0]
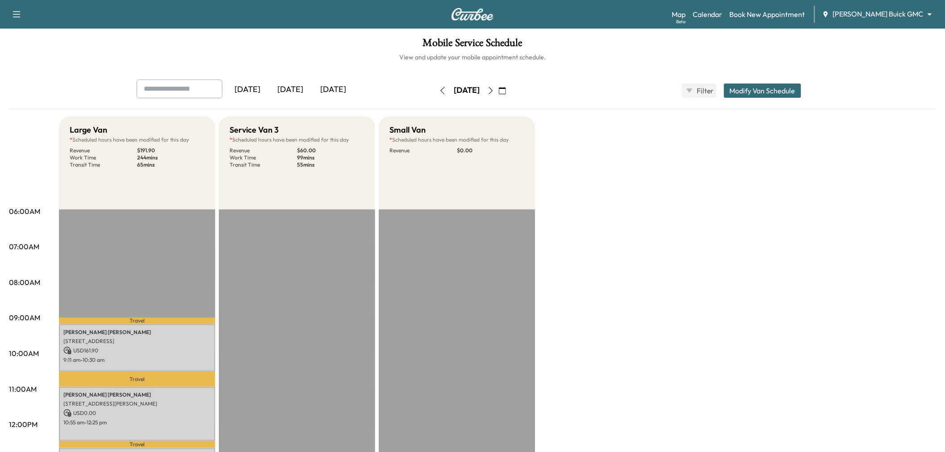
click at [506, 91] on icon "button" at bounding box center [502, 90] width 7 height 7
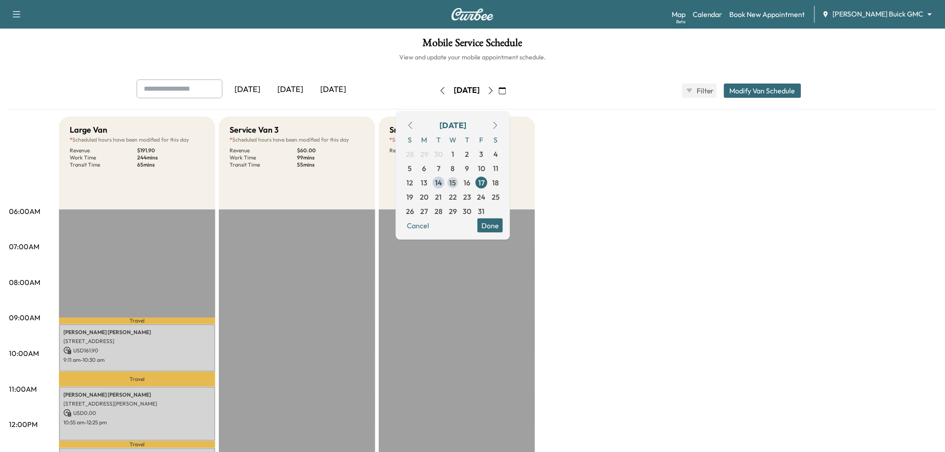
click at [456, 182] on span "15" at bounding box center [453, 182] width 7 height 11
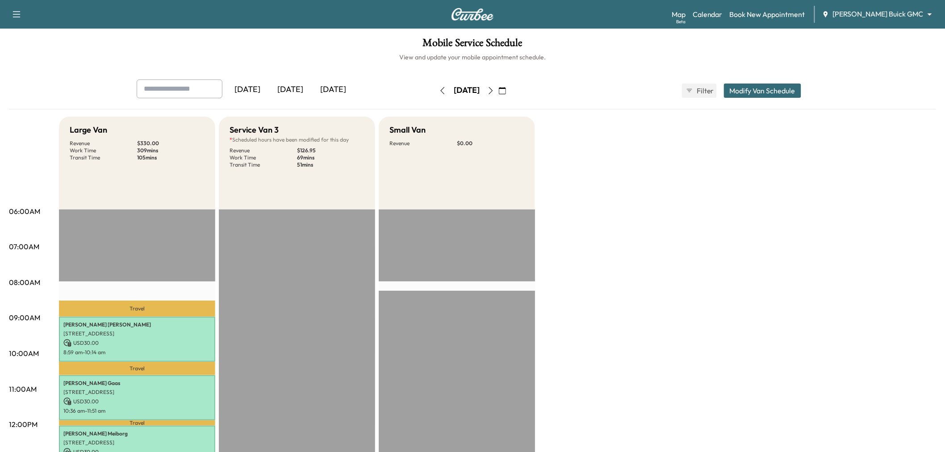
click at [494, 87] on icon "button" at bounding box center [490, 90] width 7 height 7
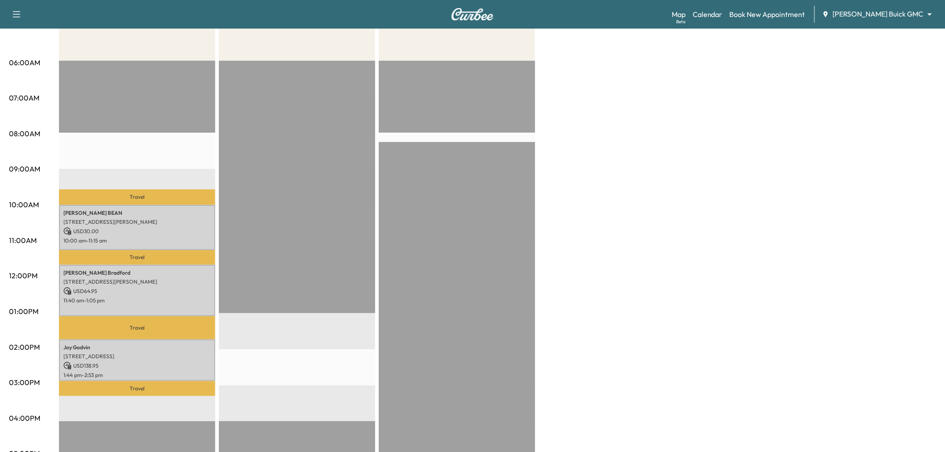
scroll to position [99, 0]
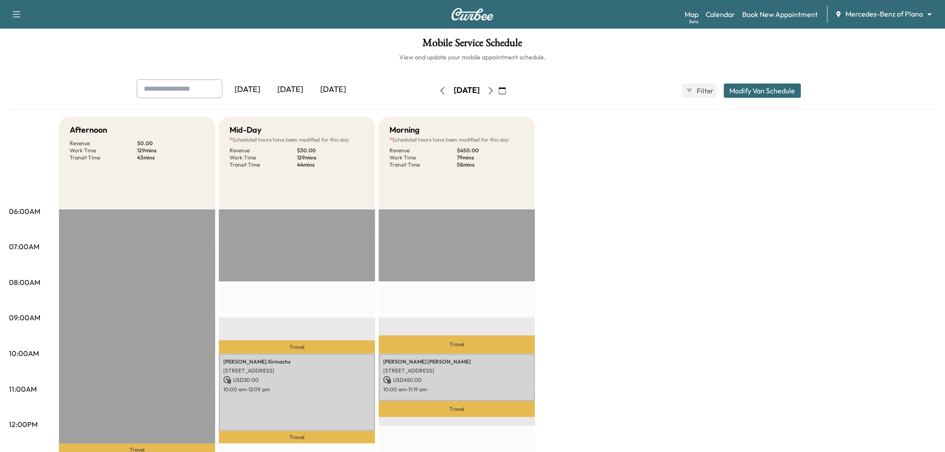
click at [506, 90] on icon "button" at bounding box center [502, 90] width 7 height 7
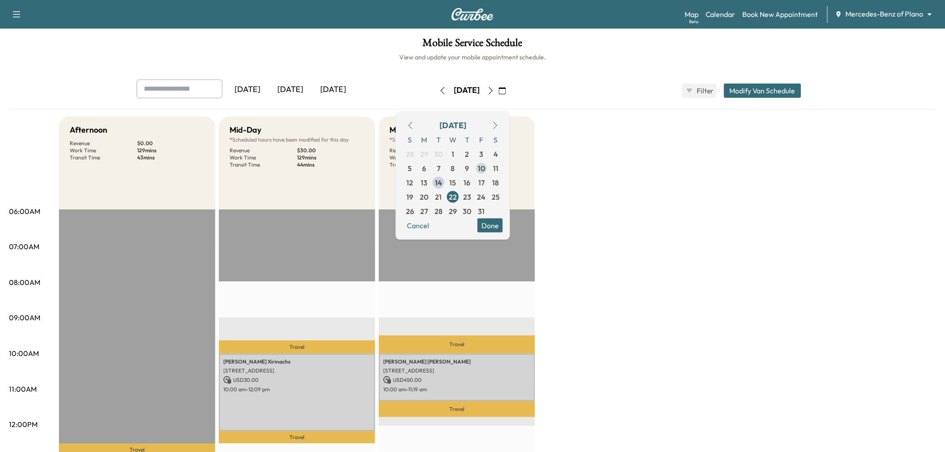
click at [485, 166] on span "10" at bounding box center [481, 167] width 7 height 11
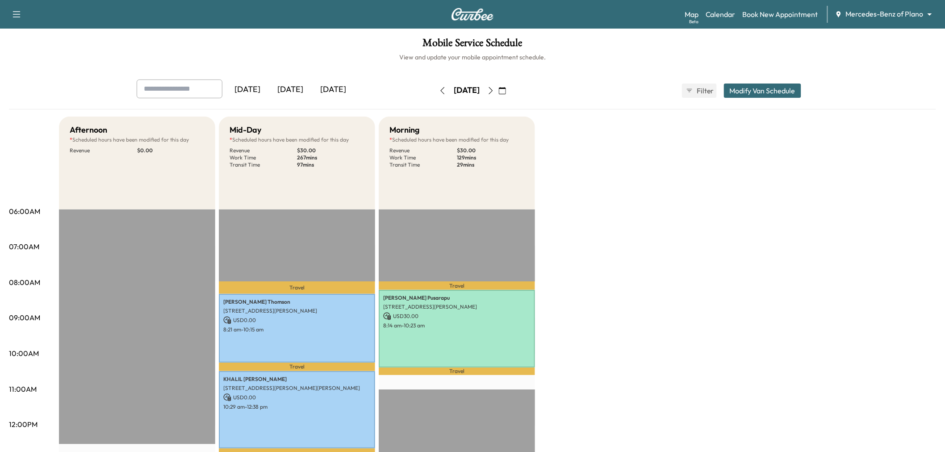
click at [510, 88] on button "button" at bounding box center [502, 90] width 15 height 14
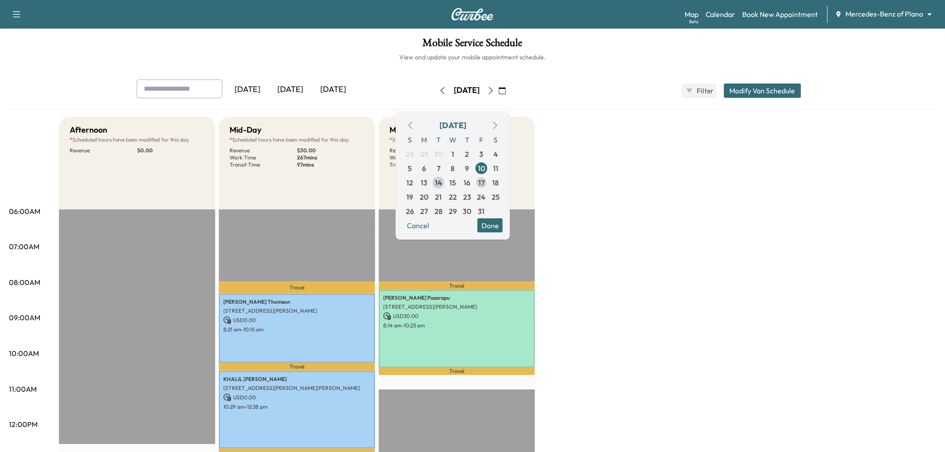
click at [488, 183] on span "17" at bounding box center [481, 182] width 14 height 14
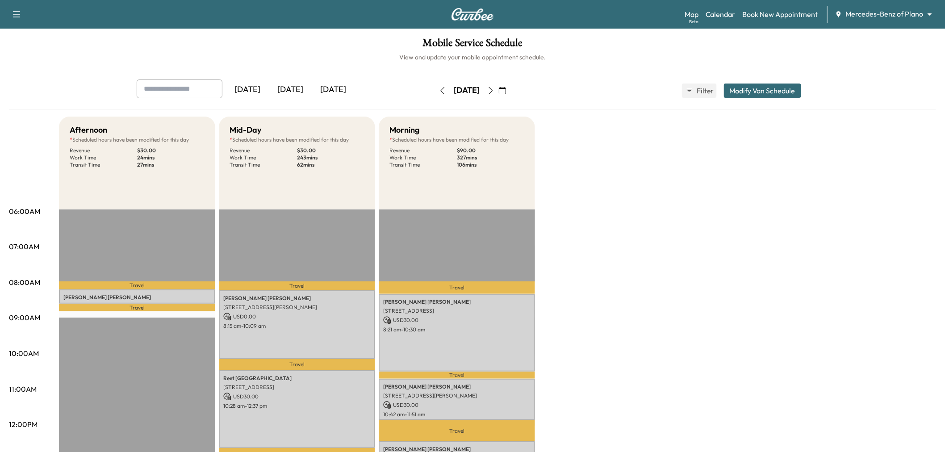
click at [591, 258] on div "Afternoon * Scheduled hours have been modified for this day Revenue $ 30.00 Wor…" at bounding box center [497, 452] width 877 height 670
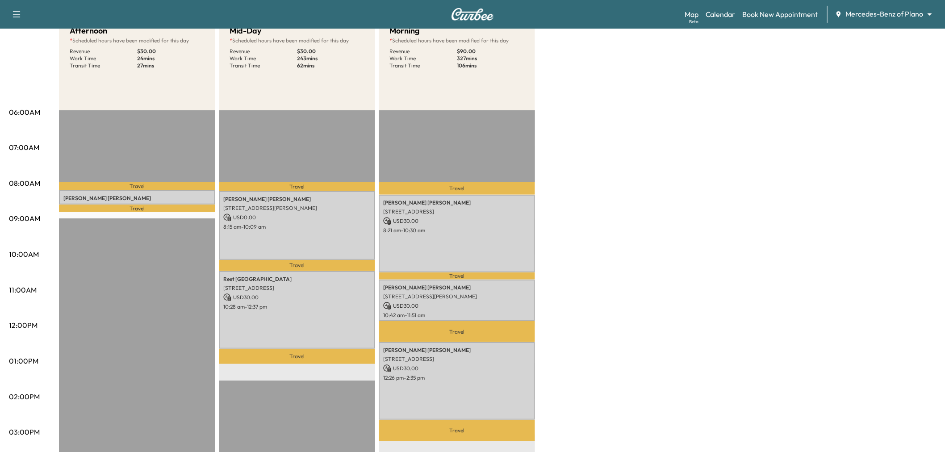
scroll to position [149, 0]
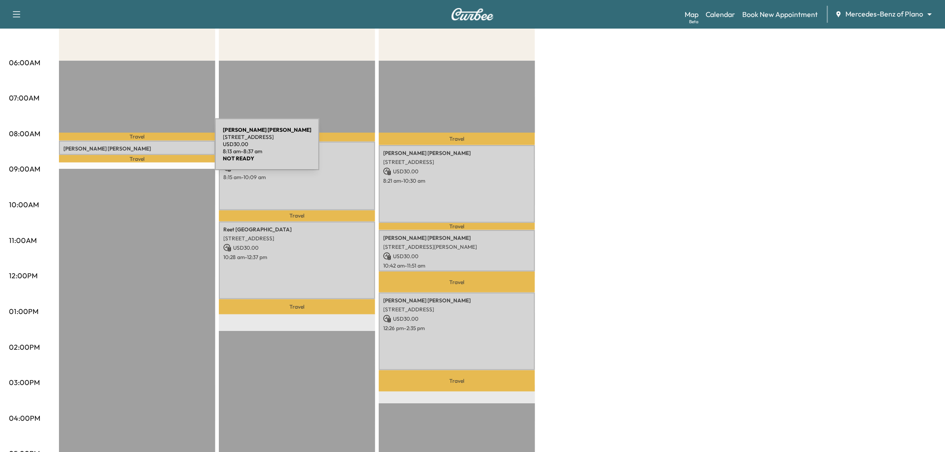
click at [148, 149] on p "Ramila Patel" at bounding box center [136, 148] width 147 height 7
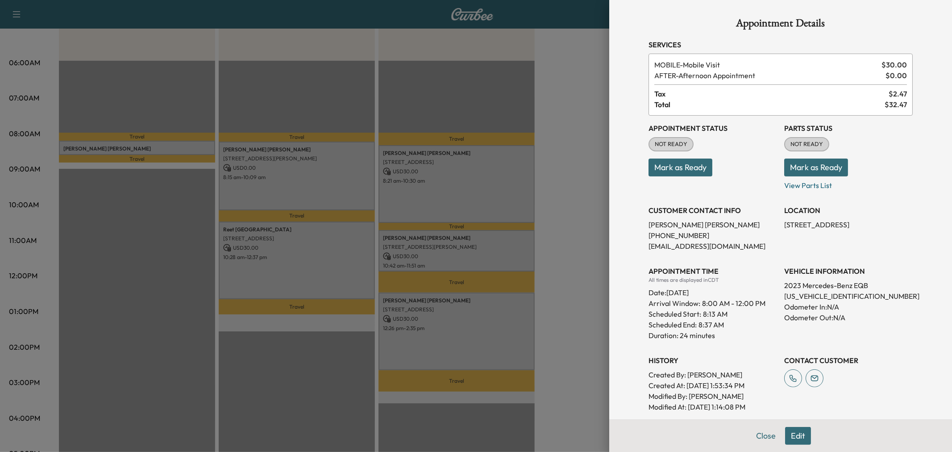
click at [153, 150] on div at bounding box center [476, 226] width 952 height 452
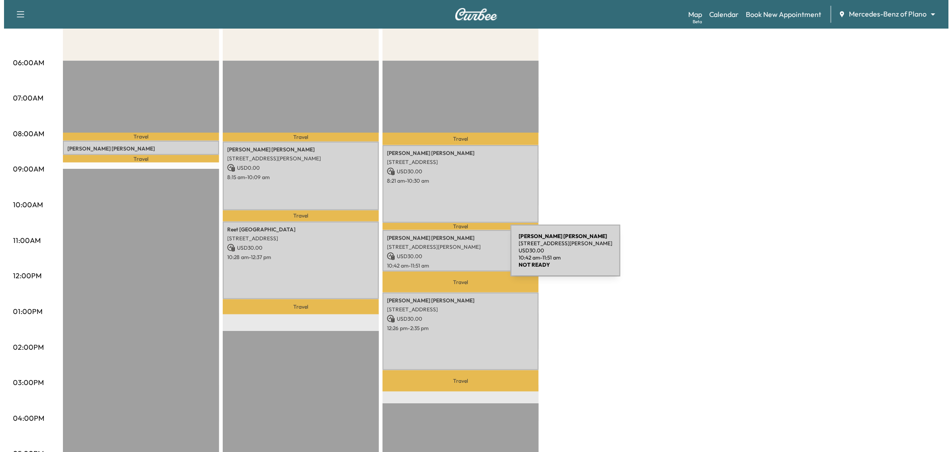
scroll to position [50, 0]
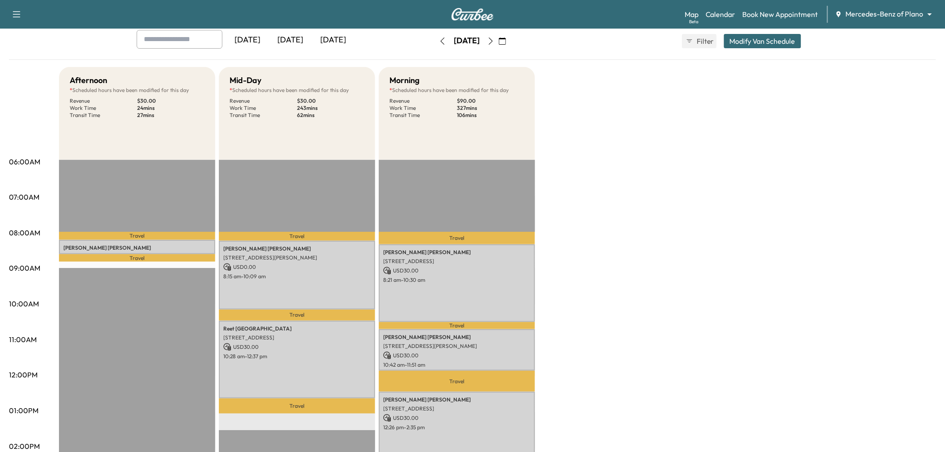
click at [747, 49] on div "Yesterday Today Tomorrow Friday, October 17 October 2025 S M T W T F S 28 29 30…" at bounding box center [472, 41] width 686 height 22
click at [753, 40] on button "Modify Van Schedule" at bounding box center [762, 41] width 77 height 14
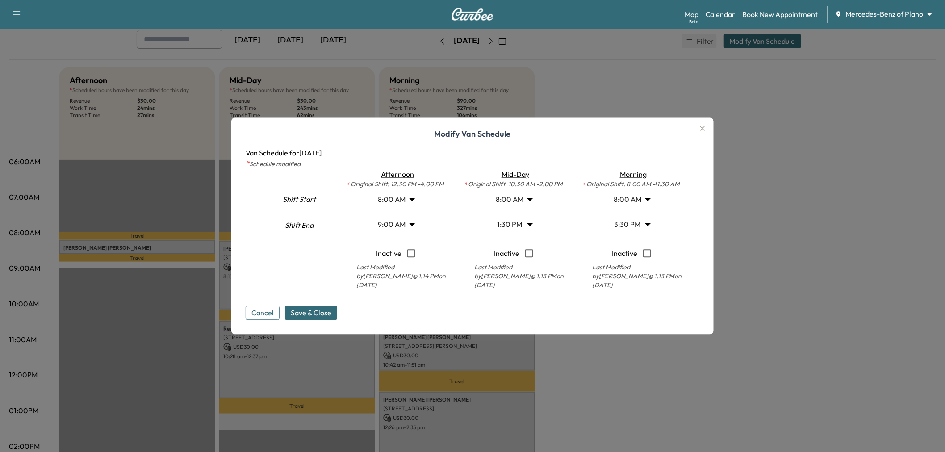
click at [633, 221] on body "Support Log Out Map Beta Calendar Book New Appointment Mercedes-Benz of Plano *…" at bounding box center [472, 176] width 945 height 452
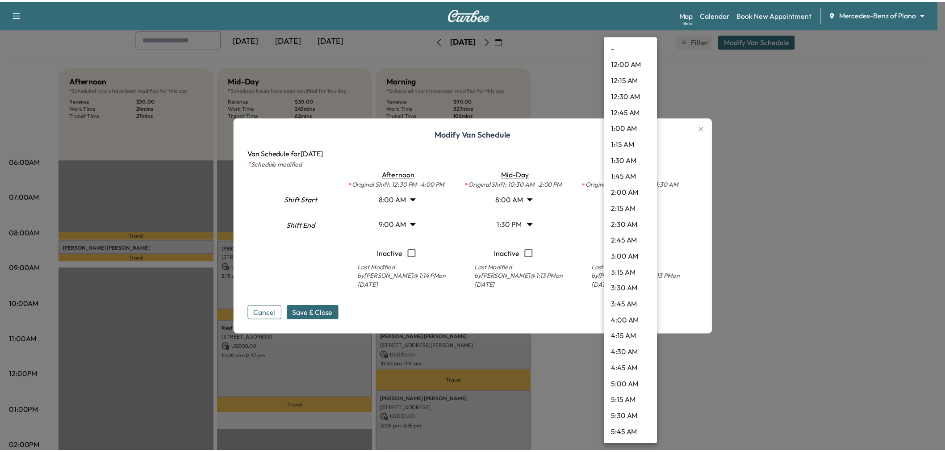
scroll to position [819, 0]
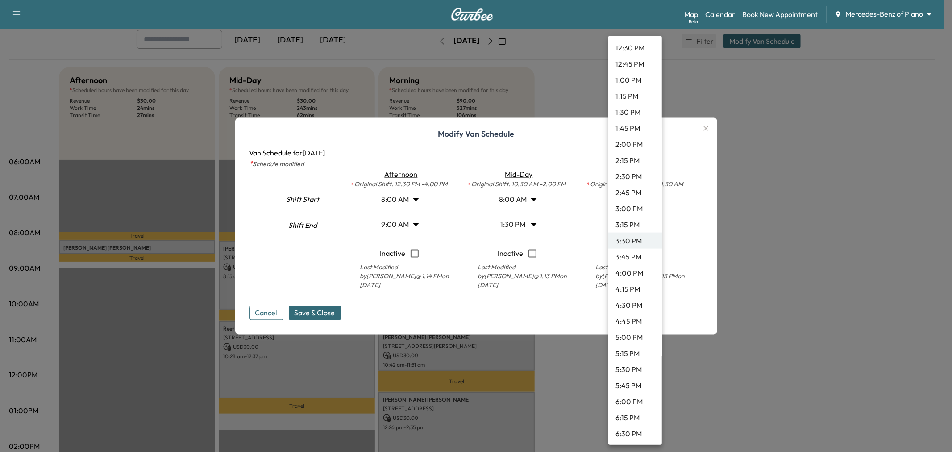
click at [638, 303] on li "4:30 PM" at bounding box center [635, 305] width 54 height 16
type input "****"
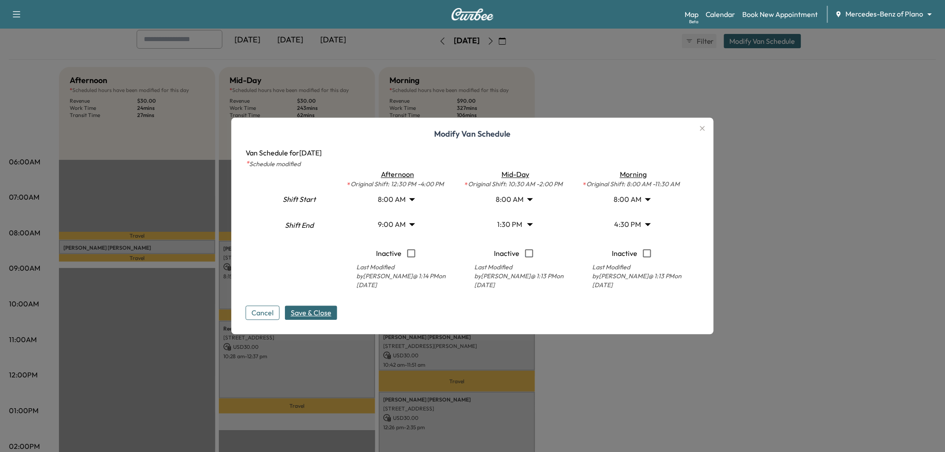
click at [321, 310] on span "Save & Close" at bounding box center [311, 313] width 41 height 11
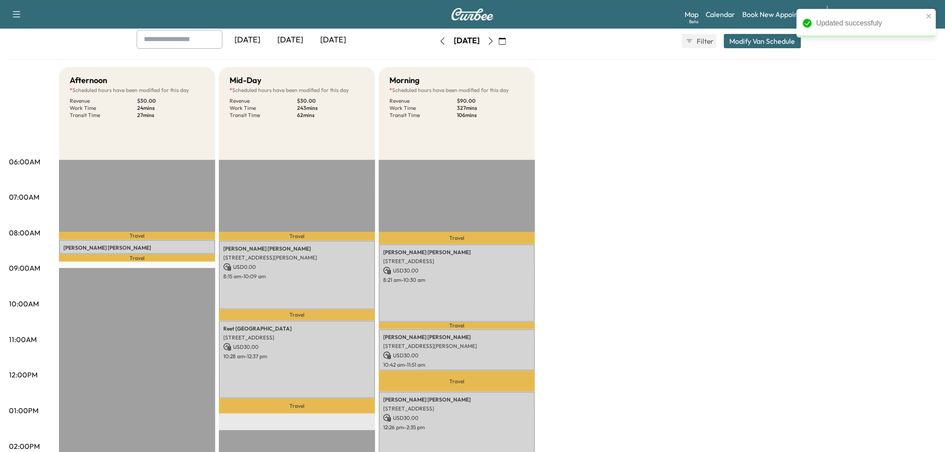
click at [715, 311] on div "Afternoon * Scheduled hours have been modified for this day Revenue $ 30.00 Wor…" at bounding box center [497, 402] width 877 height 670
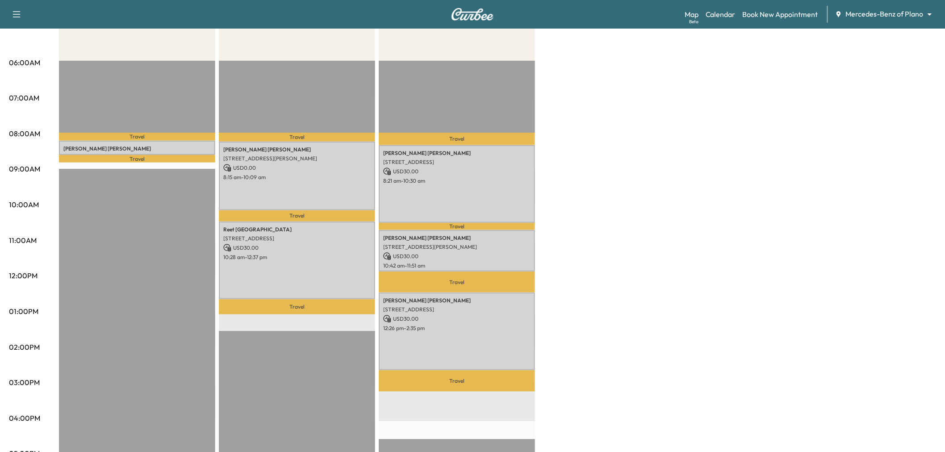
click at [636, 252] on div "Afternoon * Scheduled hours have been modified for this day Revenue $ 30.00 Wor…" at bounding box center [497, 303] width 877 height 670
click at [648, 155] on div "Afternoon * Scheduled hours have been modified for this day Revenue $ 30.00 Wor…" at bounding box center [497, 303] width 877 height 670
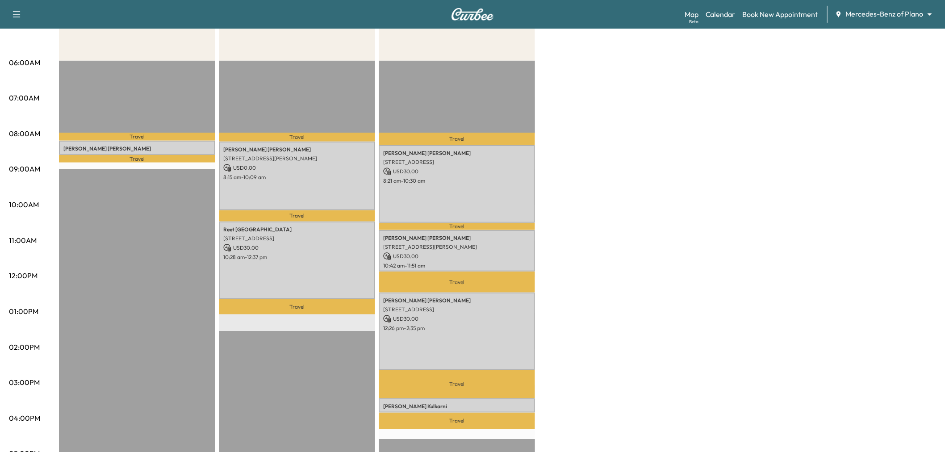
click at [592, 301] on div "Afternoon * Scheduled hours have been modified for this day Revenue $ 30.00 Wor…" at bounding box center [497, 303] width 877 height 670
click at [484, 403] on p "RAGHWENDRA Kulkarni" at bounding box center [456, 406] width 147 height 7
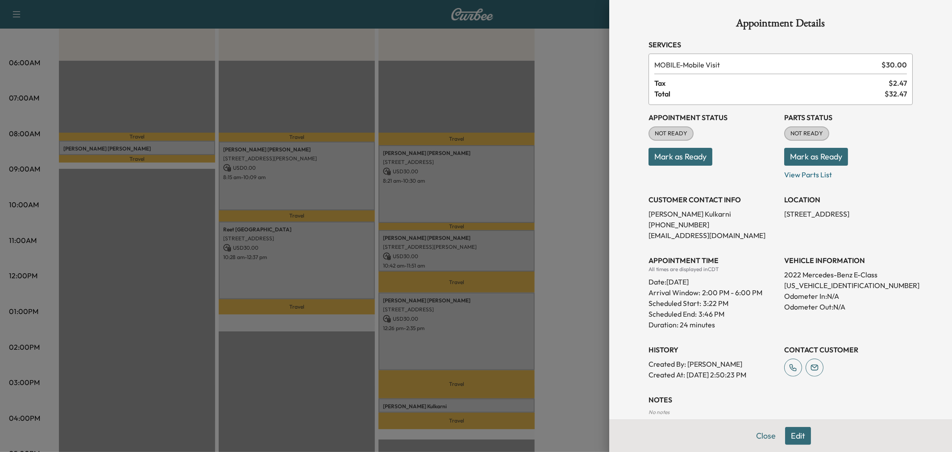
click at [481, 398] on div at bounding box center [476, 226] width 952 height 452
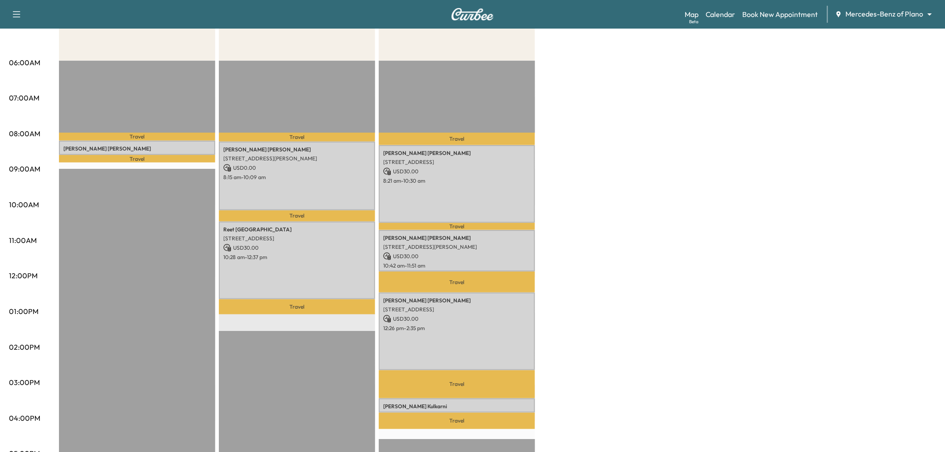
click at [467, 382] on p "Travel" at bounding box center [457, 384] width 156 height 28
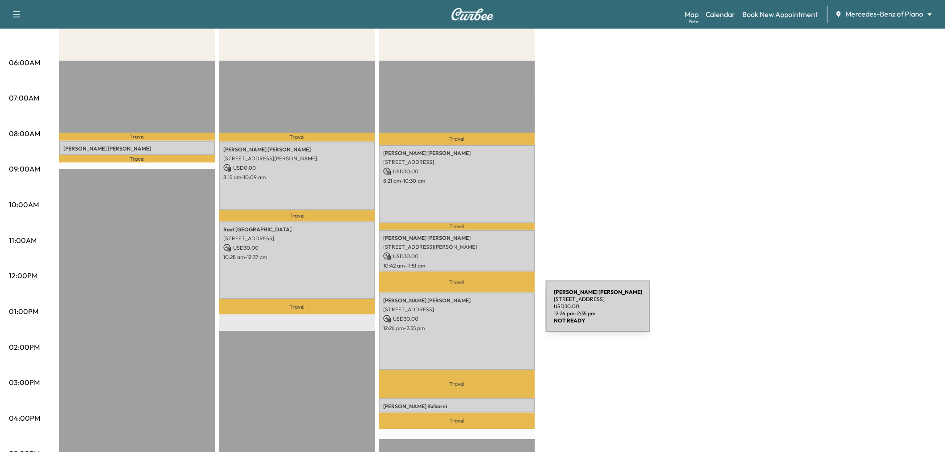
click at [479, 315] on p "USD 30.00" at bounding box center [456, 319] width 147 height 8
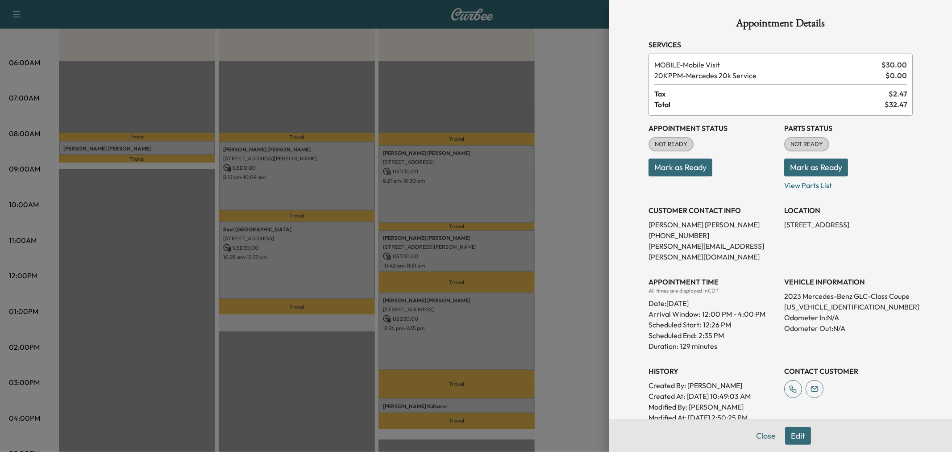
click at [472, 332] on div at bounding box center [476, 226] width 952 height 452
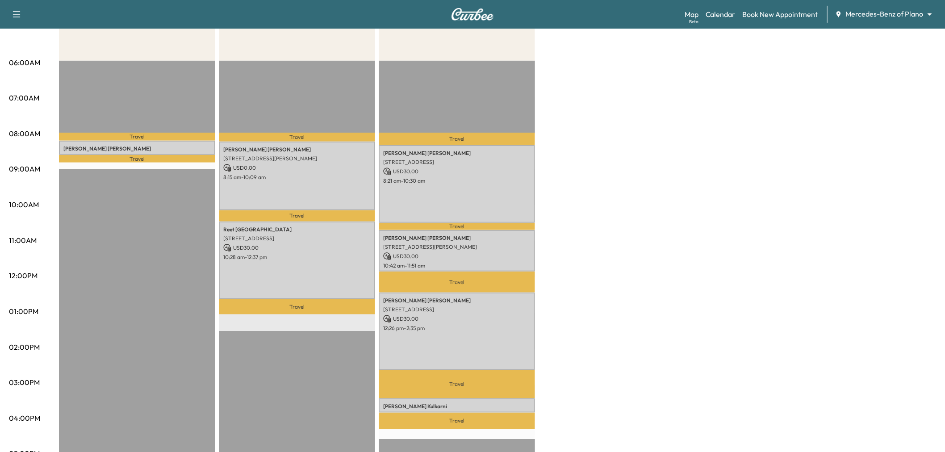
click at [632, 291] on div "Afternoon * Scheduled hours have been modified for this day Revenue $ 30.00 Wor…" at bounding box center [497, 303] width 877 height 670
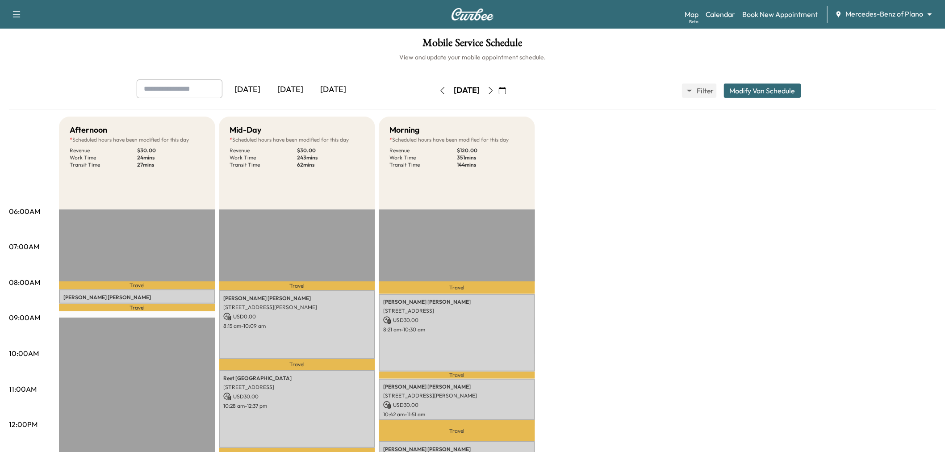
click at [585, 312] on div "Afternoon * Scheduled hours have been modified for this day Revenue $ 30.00 Wor…" at bounding box center [497, 452] width 877 height 670
click at [506, 92] on icon "button" at bounding box center [502, 90] width 7 height 7
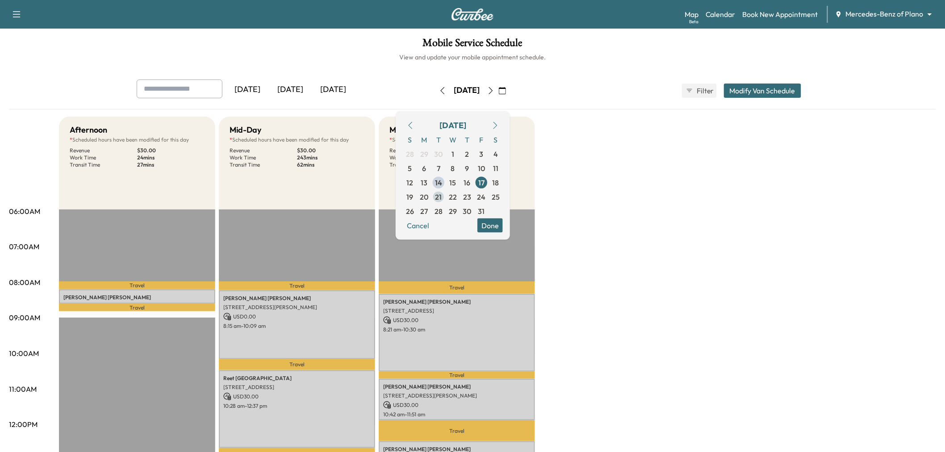
click at [446, 194] on span "21" at bounding box center [438, 196] width 14 height 14
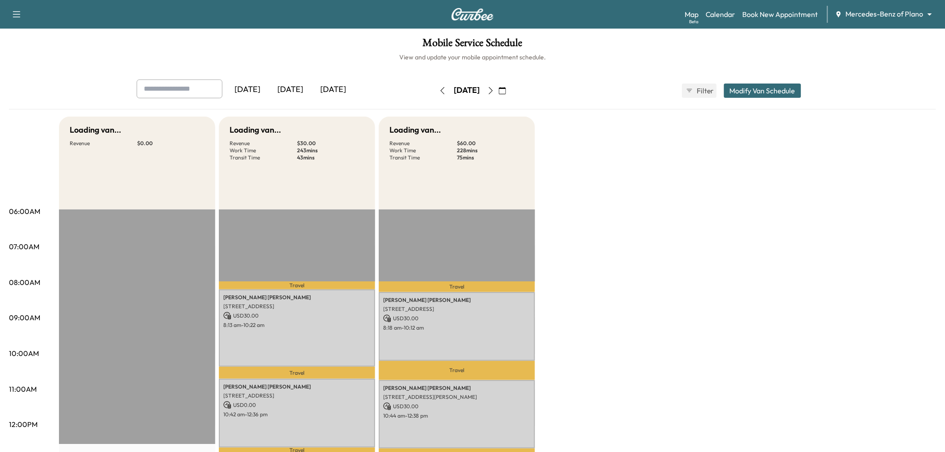
click at [659, 283] on div "Loading van... Revenue $ 0.00 Loading van... Revenue $ 30.00 Work Time 243 mins…" at bounding box center [497, 452] width 877 height 670
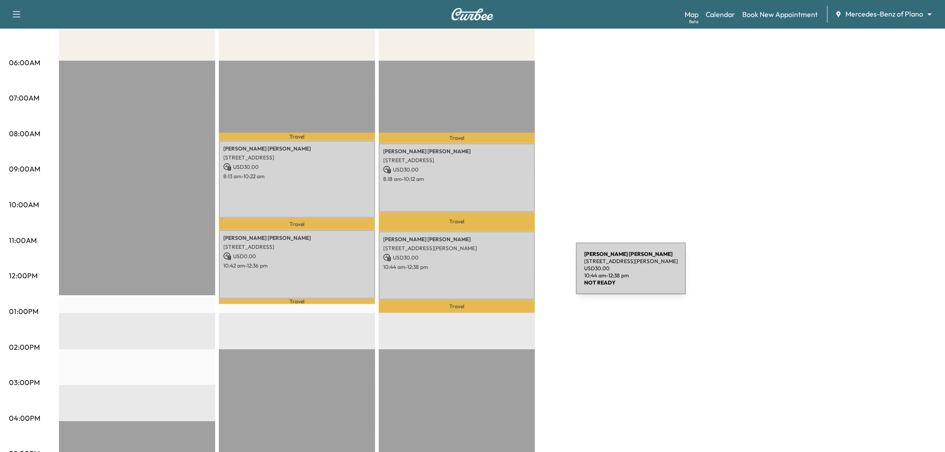
click at [509, 274] on div "Sally Windisch 3603 Tanner Ln, Richardson, TX 75082, USA USD 30.00 10:44 am - 1…" at bounding box center [457, 265] width 156 height 68
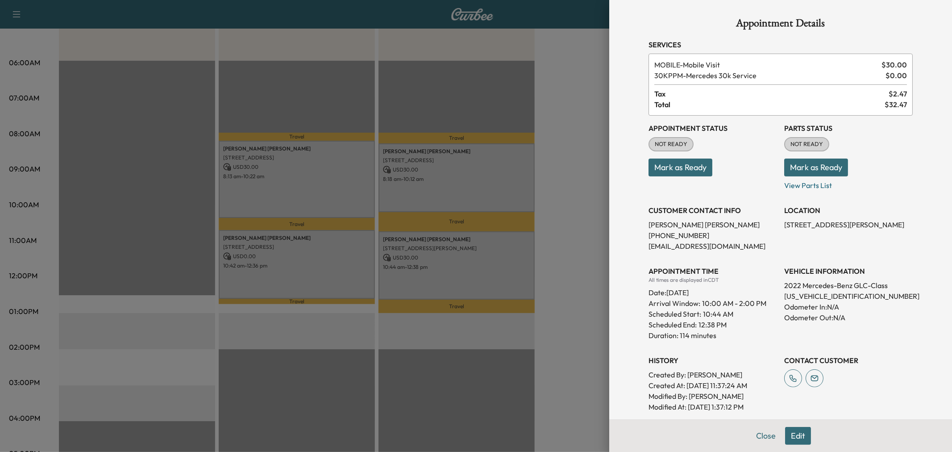
click at [340, 280] on div at bounding box center [476, 226] width 952 height 452
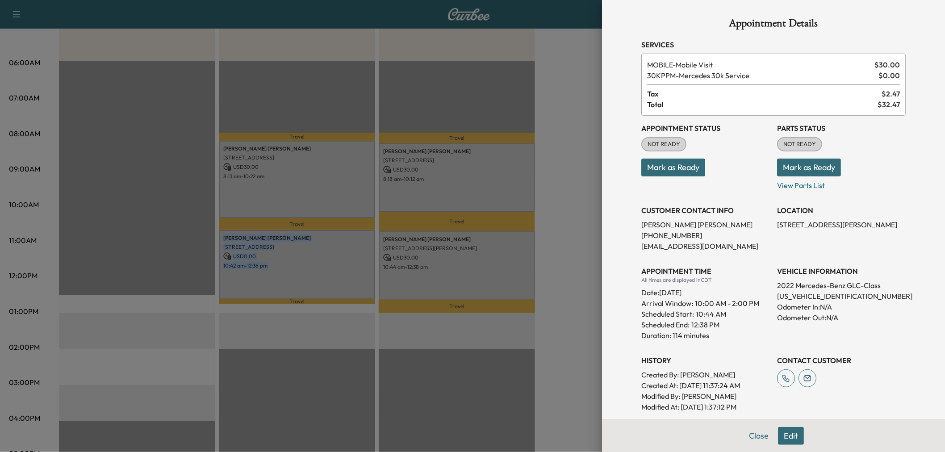
click at [340, 280] on div "Adrienne Bransky 3221 WELLSHIRE CT, PLANO, TX 75093, USA USD 0.00 10:42 am - 12…" at bounding box center [297, 264] width 156 height 68
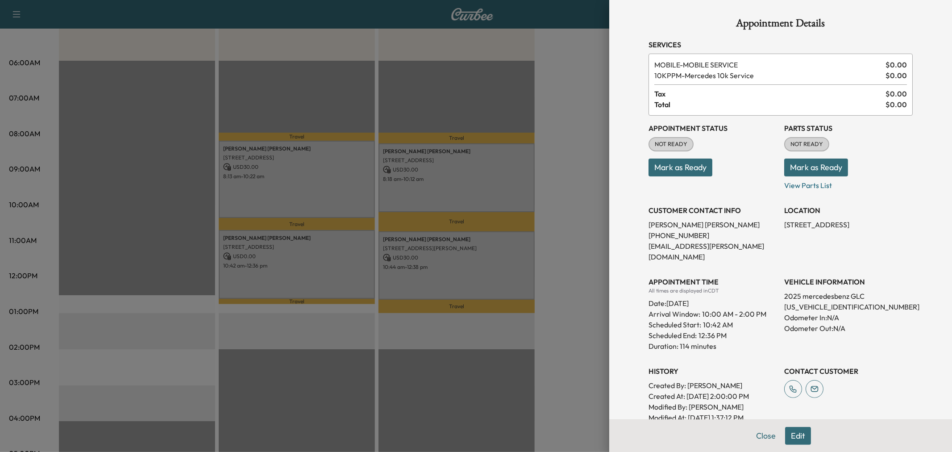
drag, startPoint x: 337, startPoint y: 261, endPoint x: 337, endPoint y: 253, distance: 8.0
click at [337, 258] on div at bounding box center [476, 226] width 952 height 452
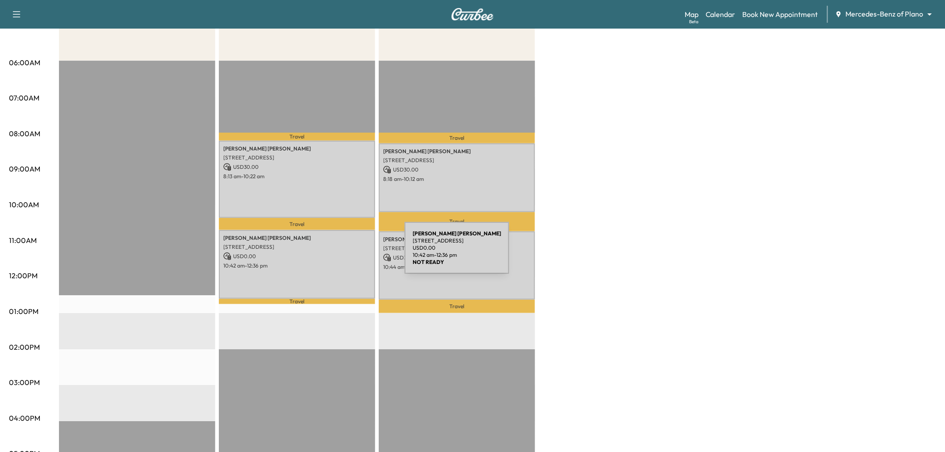
click at [328, 180] on div "Stephen Barry 3775 Pistol Creek Dr, Frisco, TX 75034, United States of America …" at bounding box center [297, 180] width 156 height 78
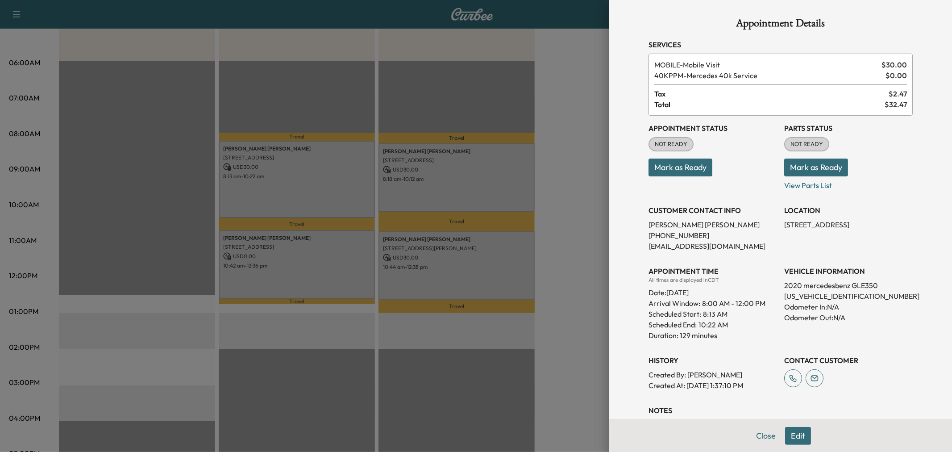
click at [353, 179] on div at bounding box center [476, 226] width 952 height 452
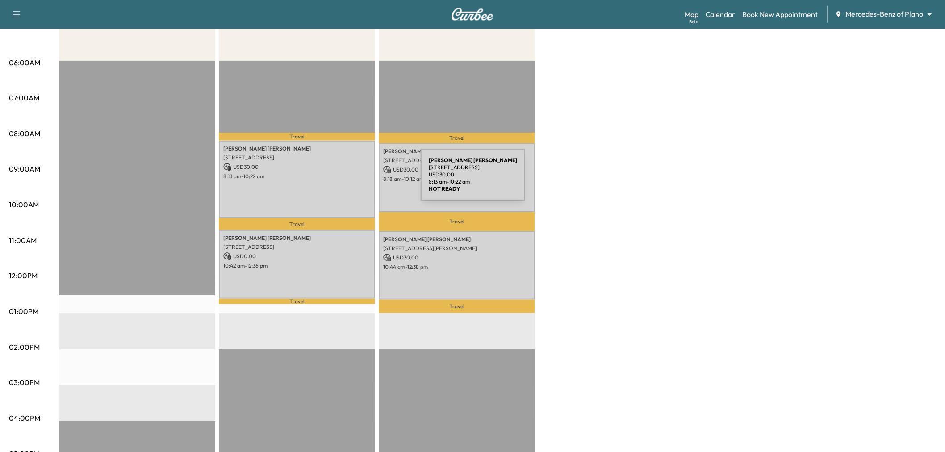
click at [449, 184] on div "Judy Lembke 5612 Laguna Drive, Frisco, TX 75036, US USD 30.00 8:18 am - 10:12 am" at bounding box center [457, 177] width 156 height 68
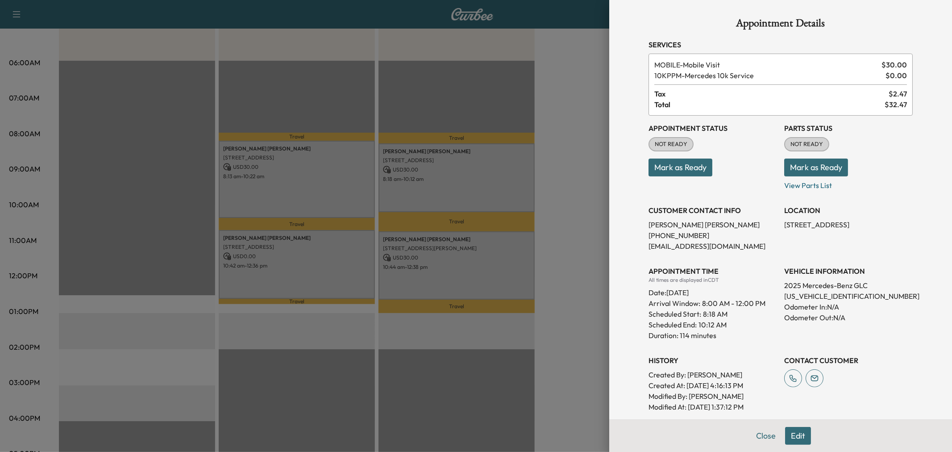
click at [449, 184] on div at bounding box center [476, 226] width 952 height 452
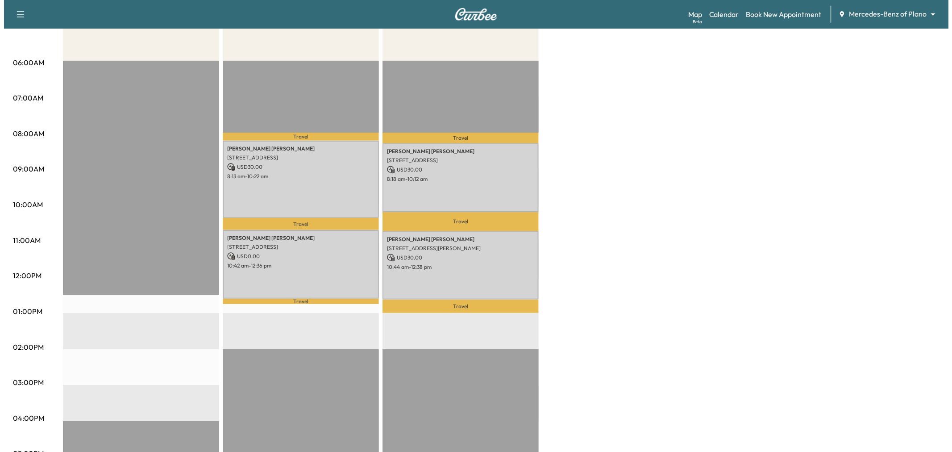
scroll to position [0, 0]
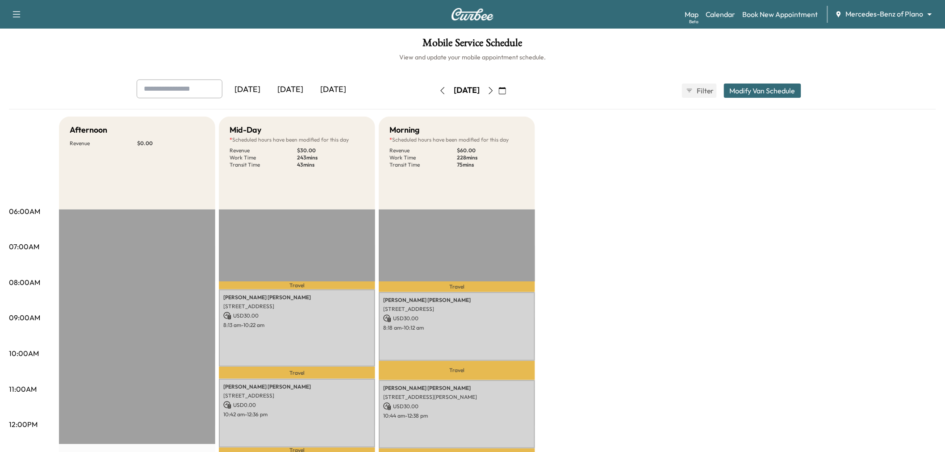
click at [738, 86] on button "Modify Van Schedule" at bounding box center [762, 90] width 77 height 14
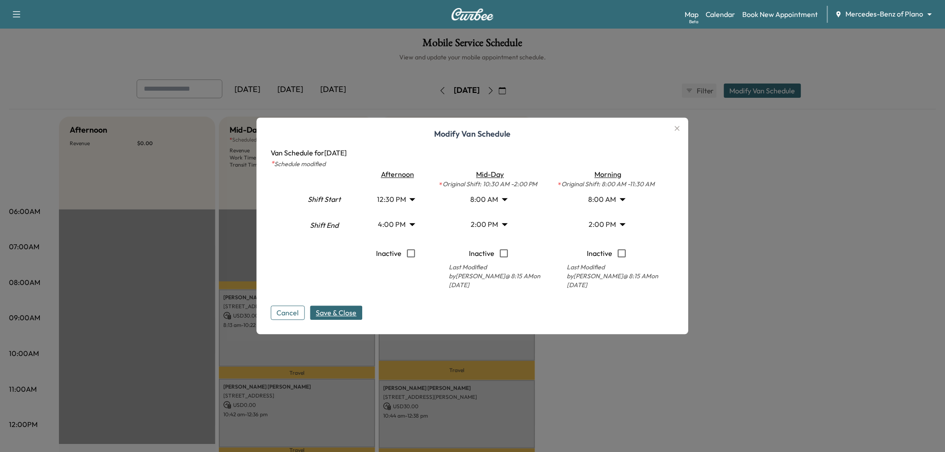
click at [492, 221] on body "Support Log Out Map Beta Calendar Book New Appointment Mercedes-Benz of Plano *…" at bounding box center [472, 226] width 945 height 452
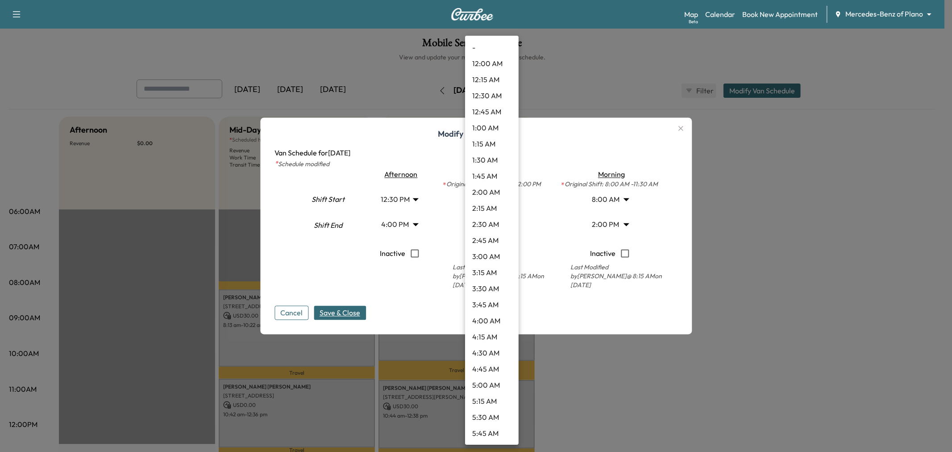
scroll to position [722, 0]
click at [489, 180] on li "1:00 PM" at bounding box center [492, 177] width 54 height 16
type input "**"
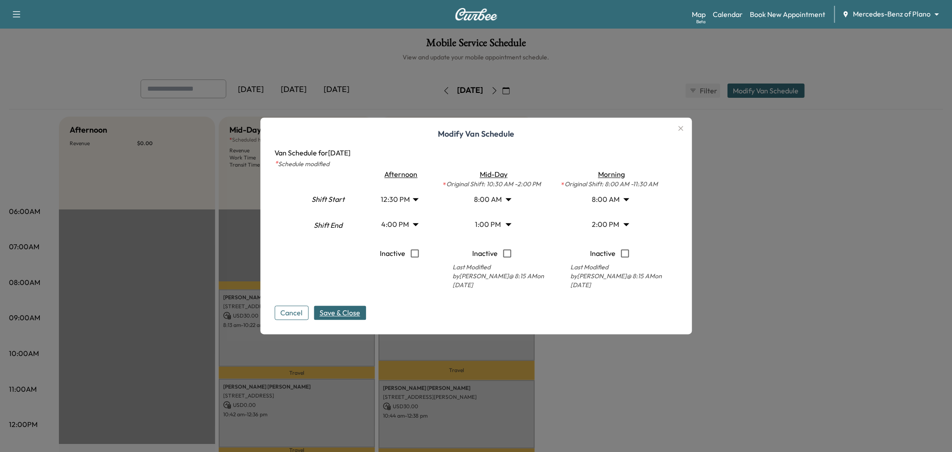
click at [604, 226] on body "Support Log Out Map Beta Calendar Book New Appointment Mercedes-Benz of Plano *…" at bounding box center [476, 226] width 952 height 452
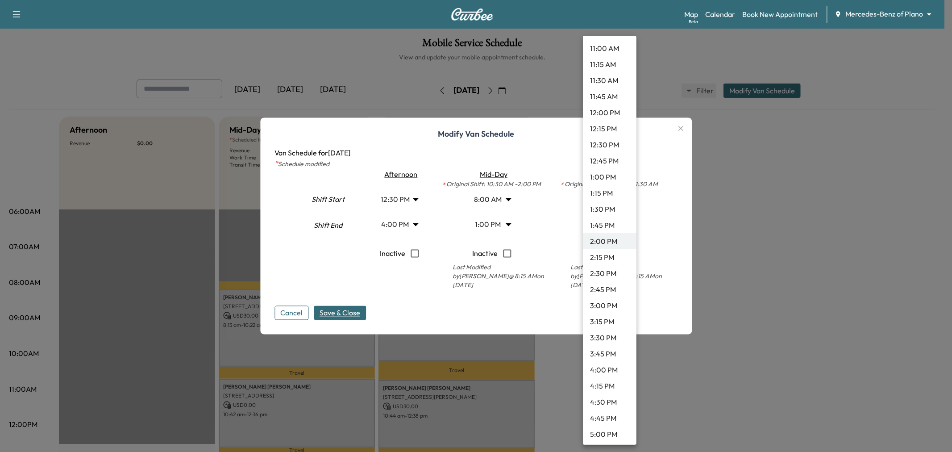
click at [600, 192] on li "1:15 PM" at bounding box center [610, 193] width 54 height 16
type input "*****"
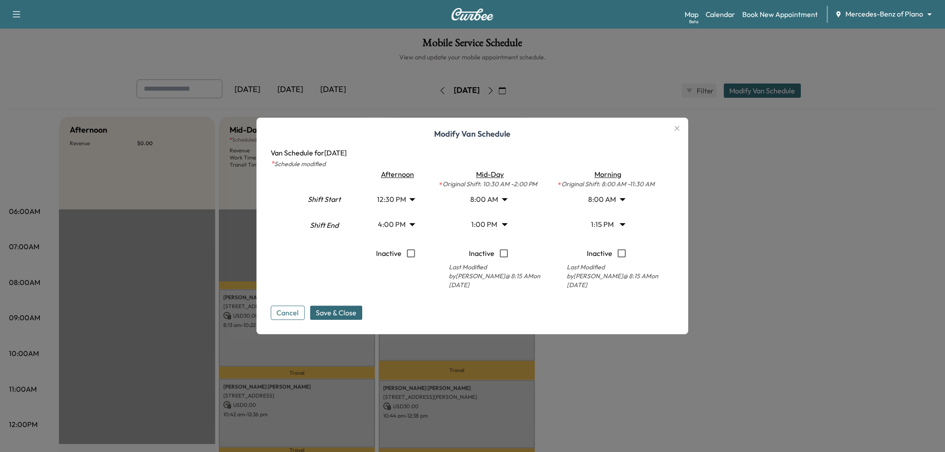
click at [344, 313] on span "Save & Close" at bounding box center [336, 313] width 41 height 11
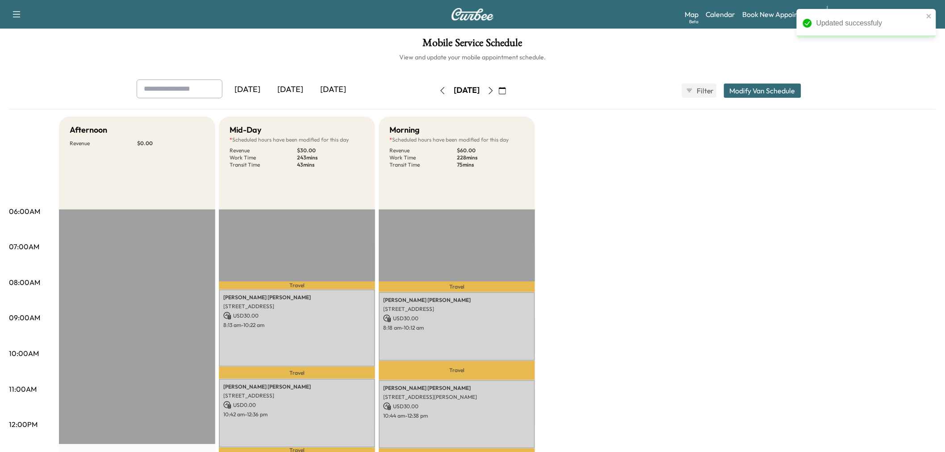
click at [655, 313] on div "Afternoon Revenue $ 0.00 Mid-Day * Scheduled hours have been modified for this …" at bounding box center [497, 452] width 877 height 670
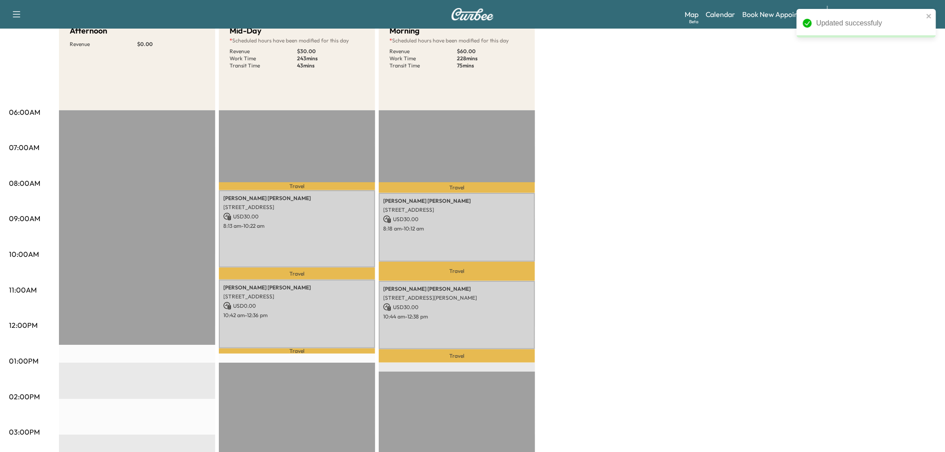
scroll to position [0, 0]
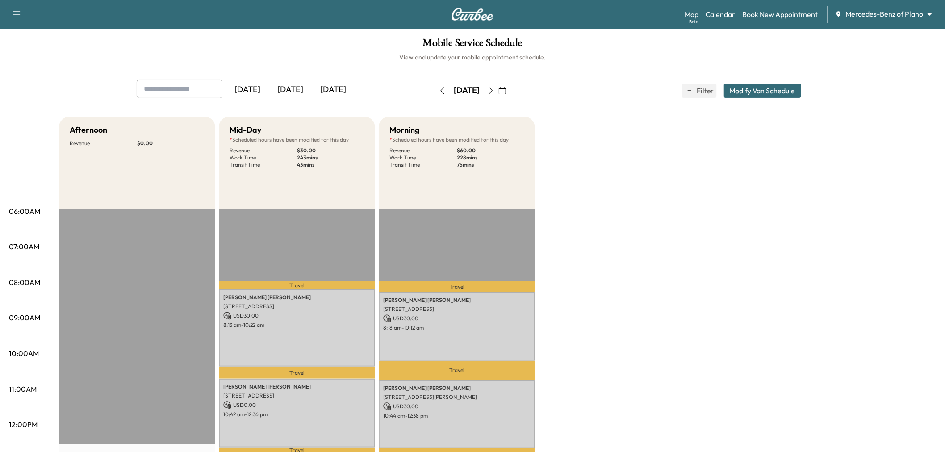
click at [637, 244] on div "Afternoon Revenue $ 0.00 Mid-Day * Scheduled hours have been modified for this …" at bounding box center [497, 452] width 877 height 670
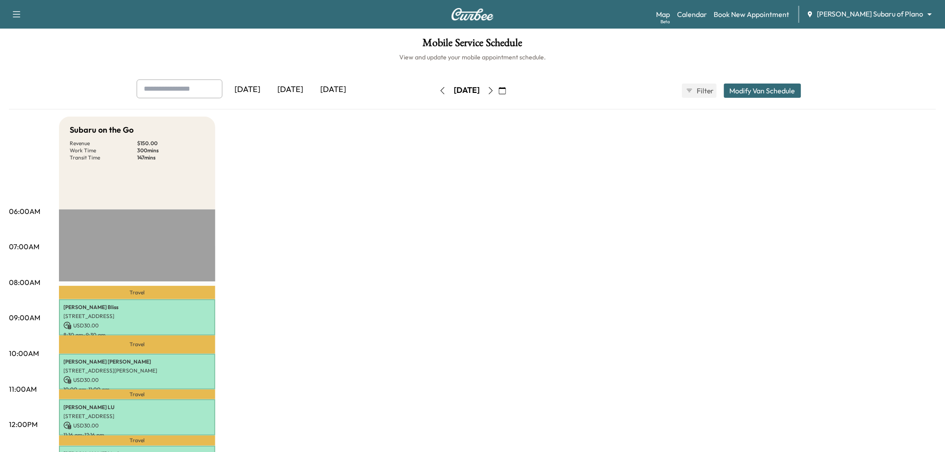
click at [494, 88] on icon "button" at bounding box center [490, 90] width 7 height 7
